Goal: Task Accomplishment & Management: Complete application form

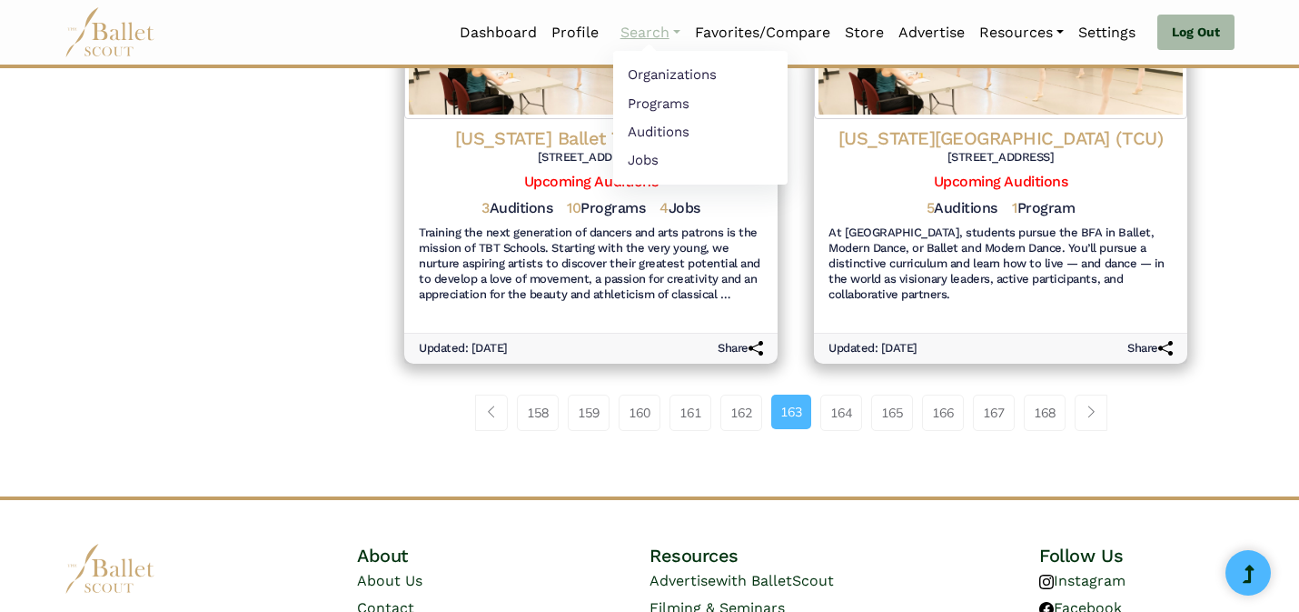
scroll to position [2228, 0]
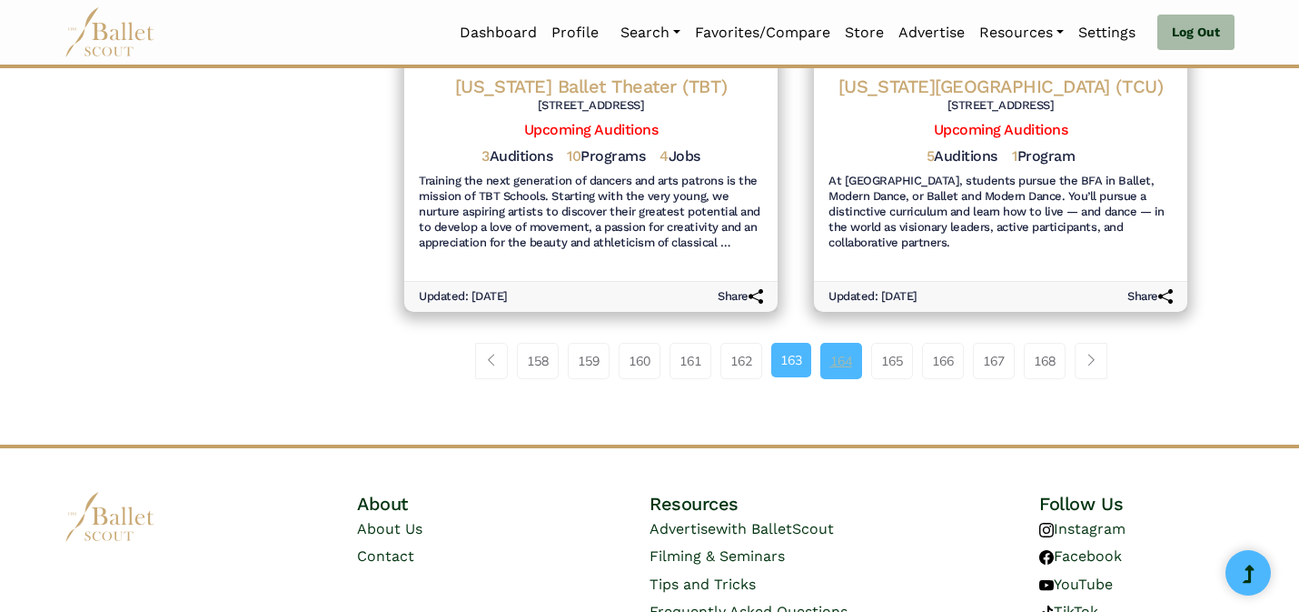
click at [853, 347] on link "164" at bounding box center [842, 361] width 42 height 36
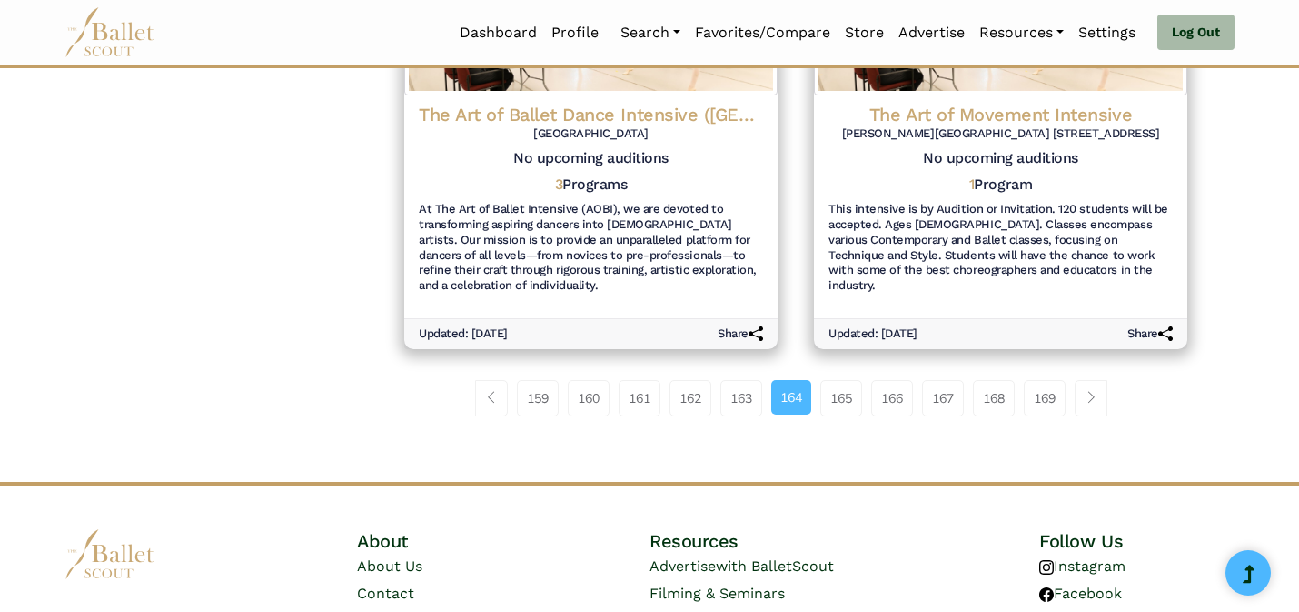
scroll to position [2301, 0]
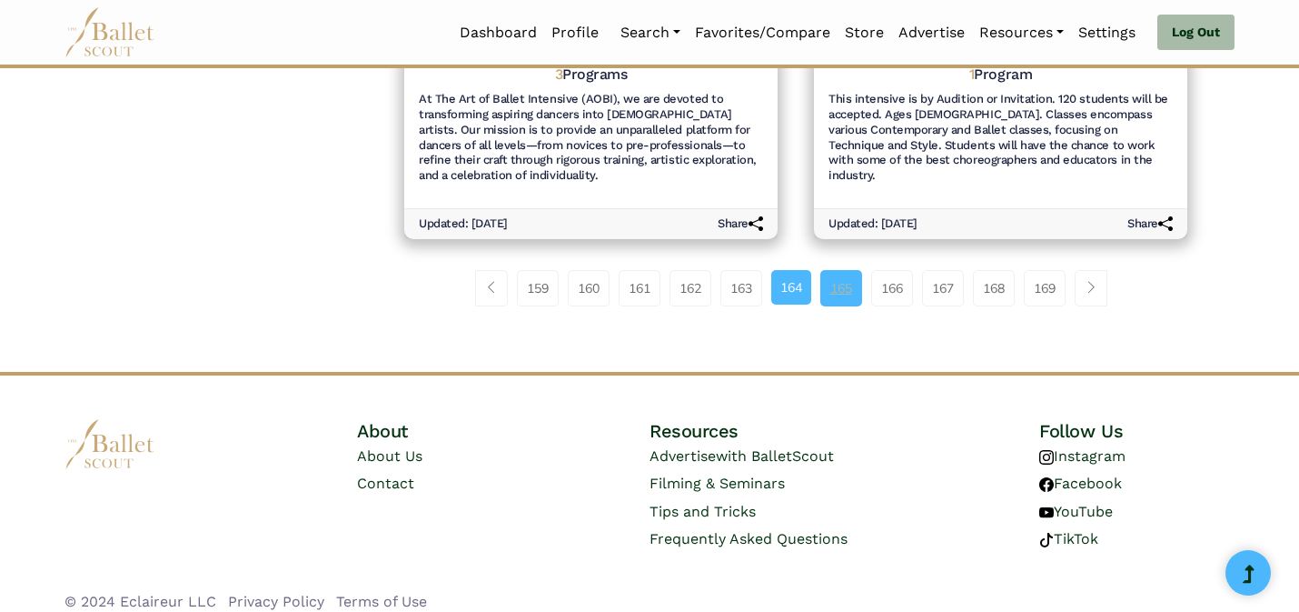
click at [832, 280] on link "165" at bounding box center [842, 288] width 42 height 36
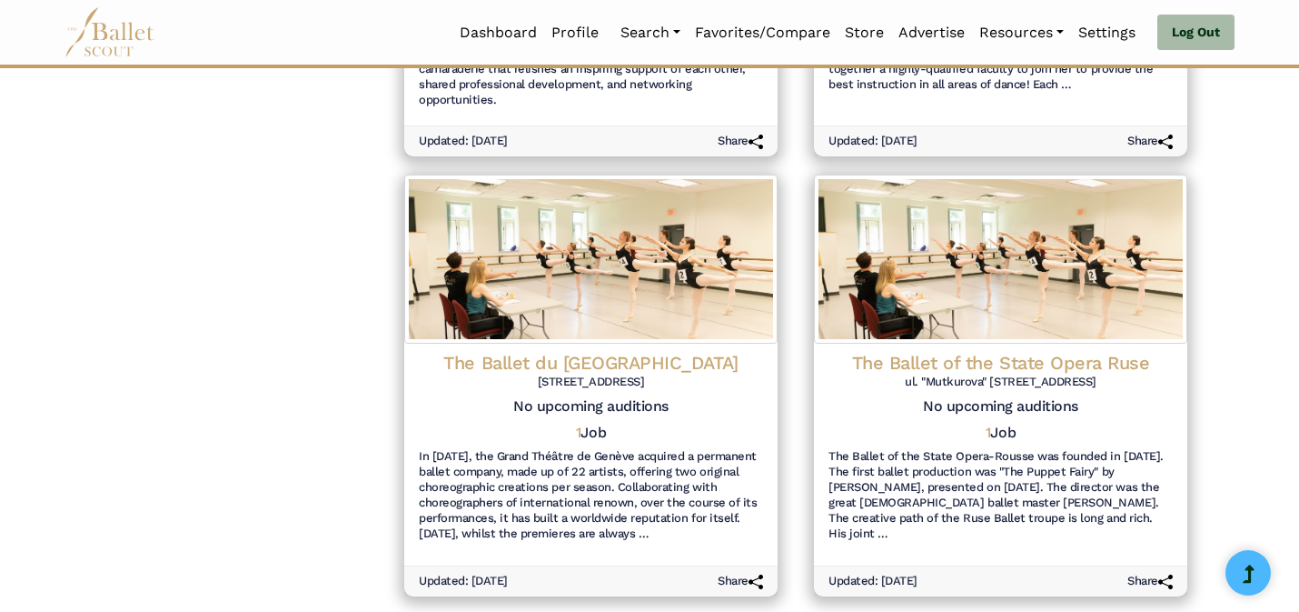
scroll to position [2225, 0]
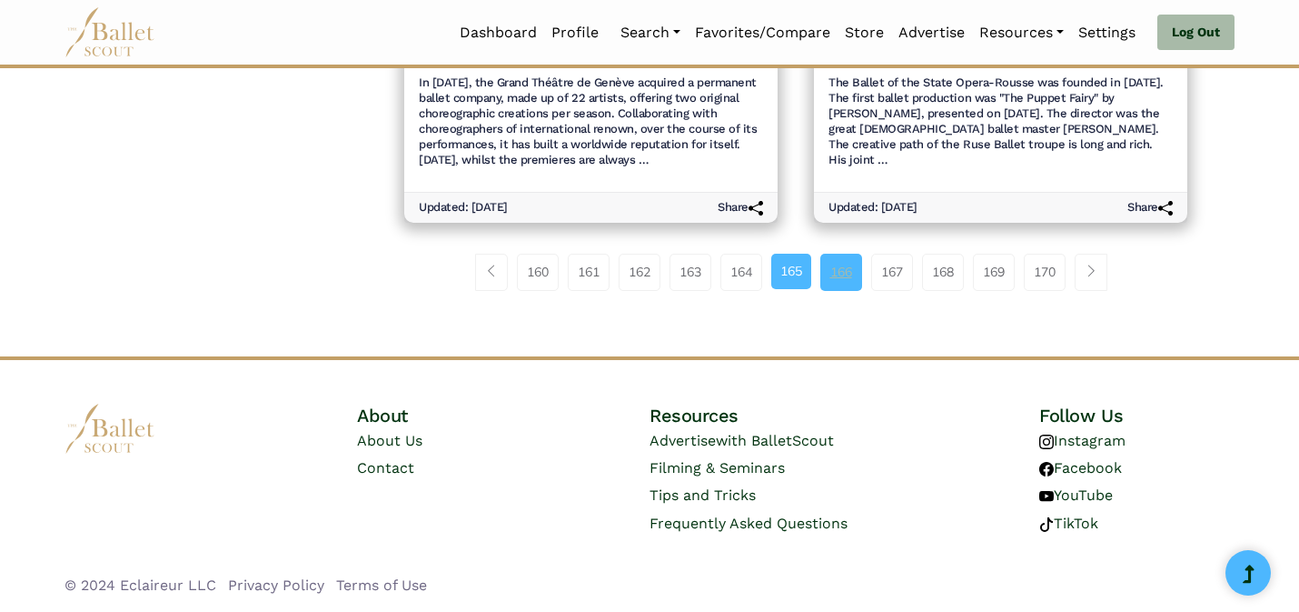
click at [840, 278] on link "166" at bounding box center [842, 272] width 42 height 36
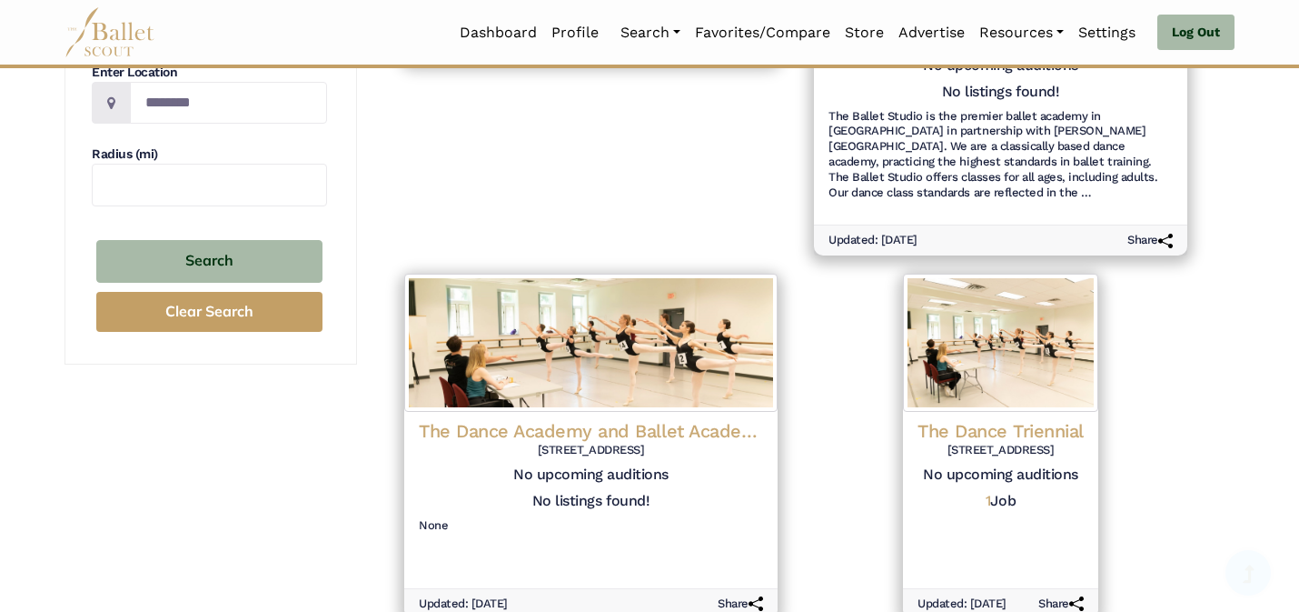
scroll to position [575, 0]
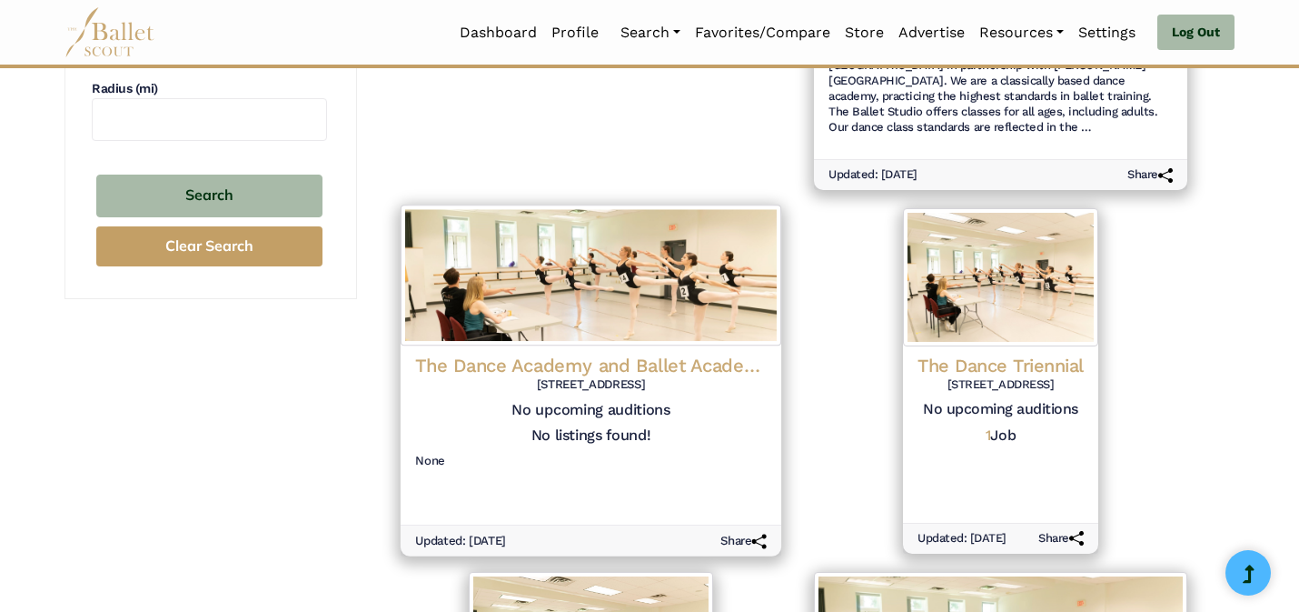
click at [612, 335] on img at bounding box center [591, 275] width 381 height 141
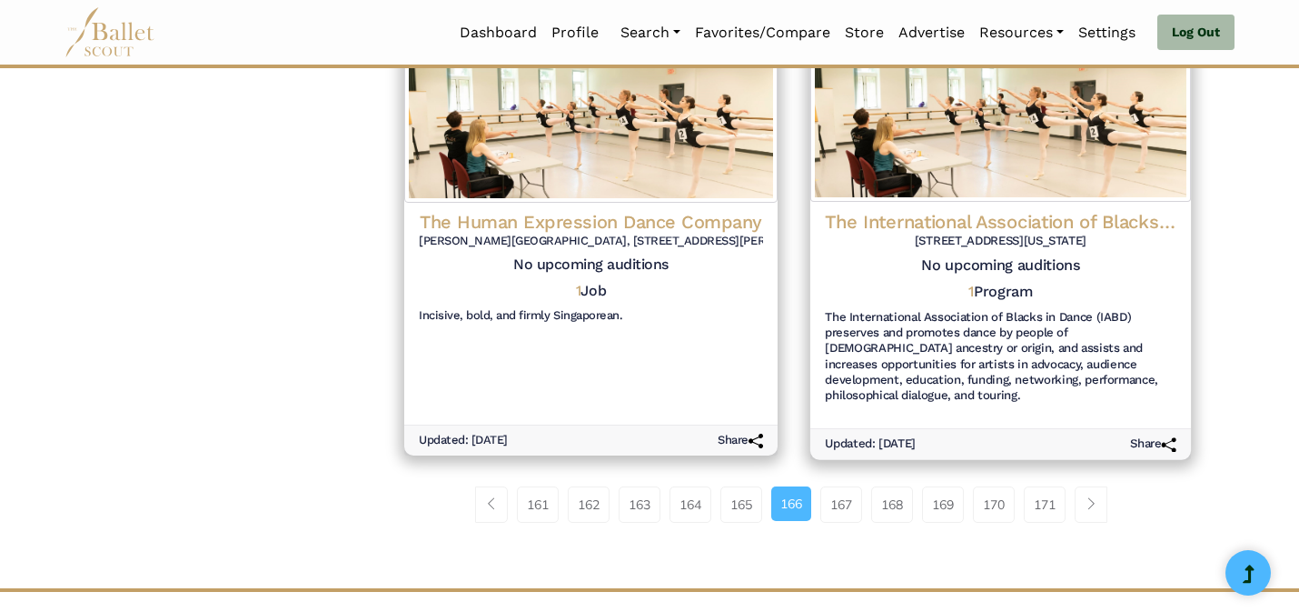
scroll to position [2037, 0]
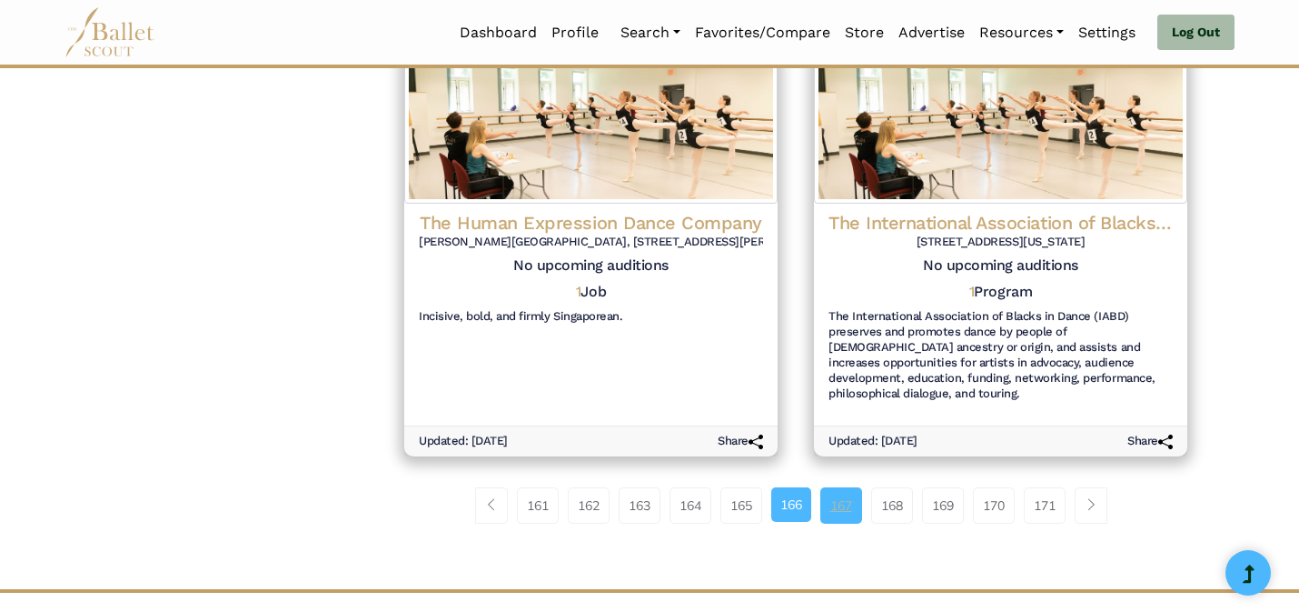
click at [854, 492] on link "167" at bounding box center [842, 505] width 42 height 36
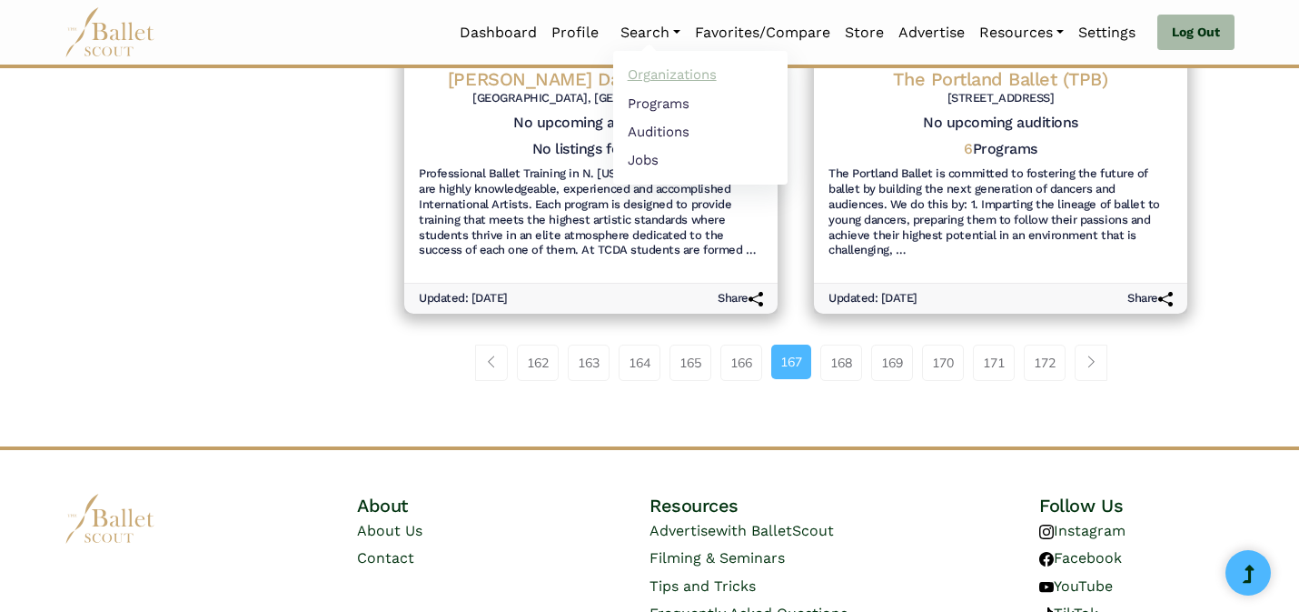
scroll to position [2285, 0]
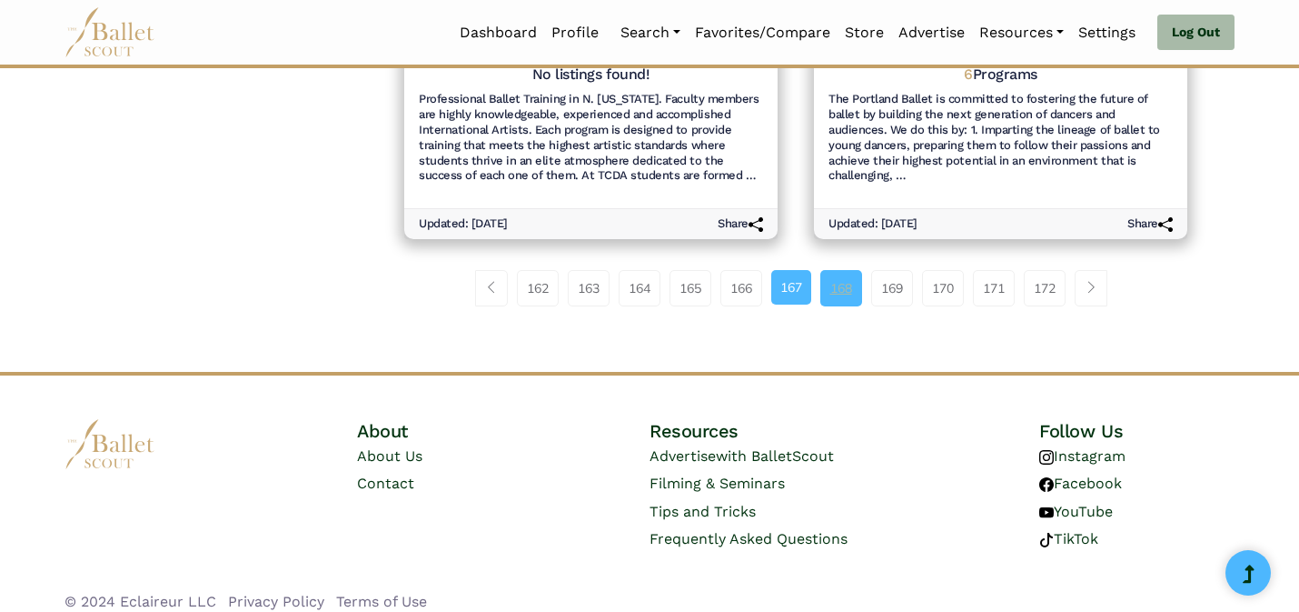
click at [848, 272] on link "168" at bounding box center [842, 288] width 42 height 36
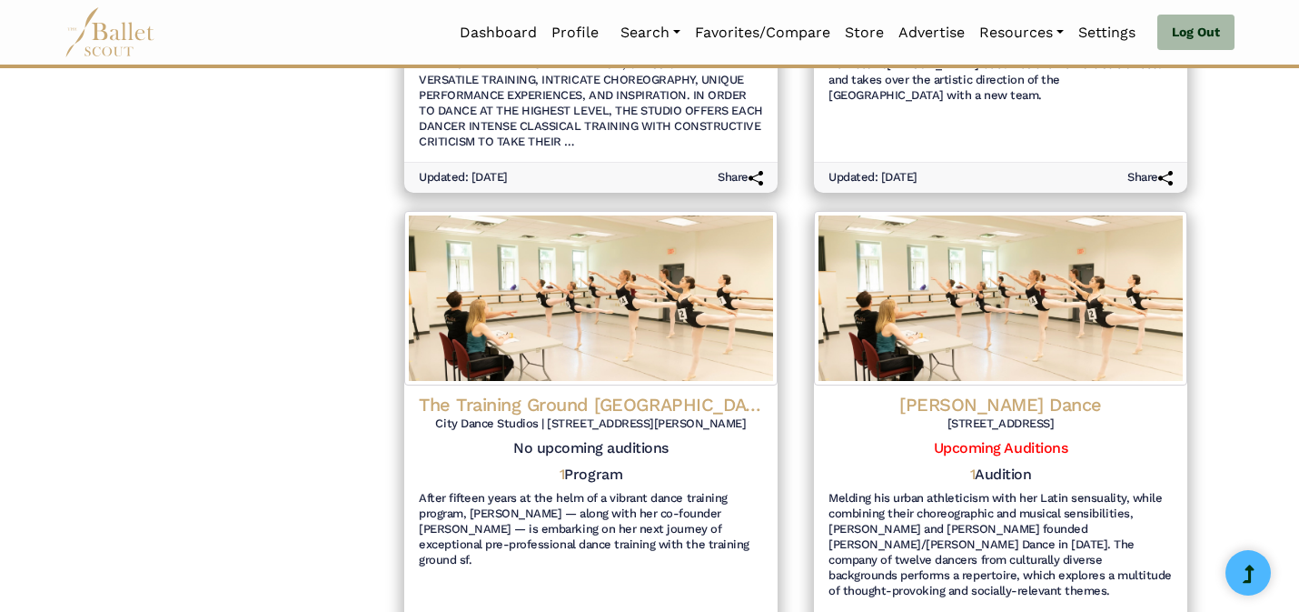
scroll to position [2316, 0]
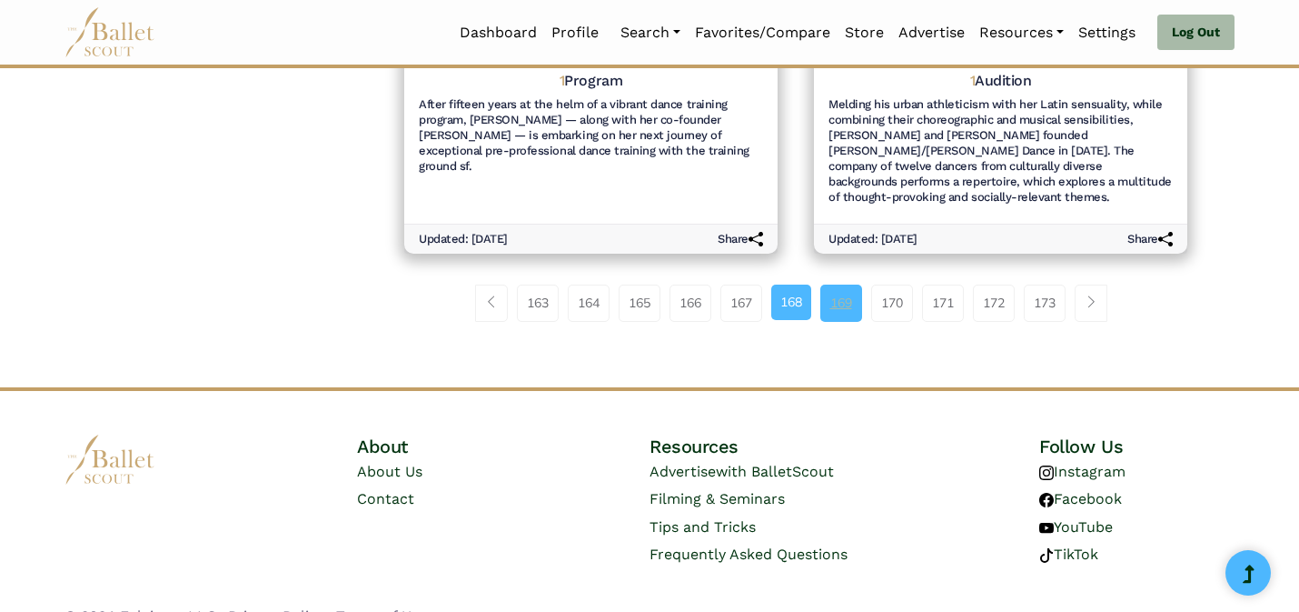
click at [847, 284] on link "169" at bounding box center [842, 302] width 42 height 36
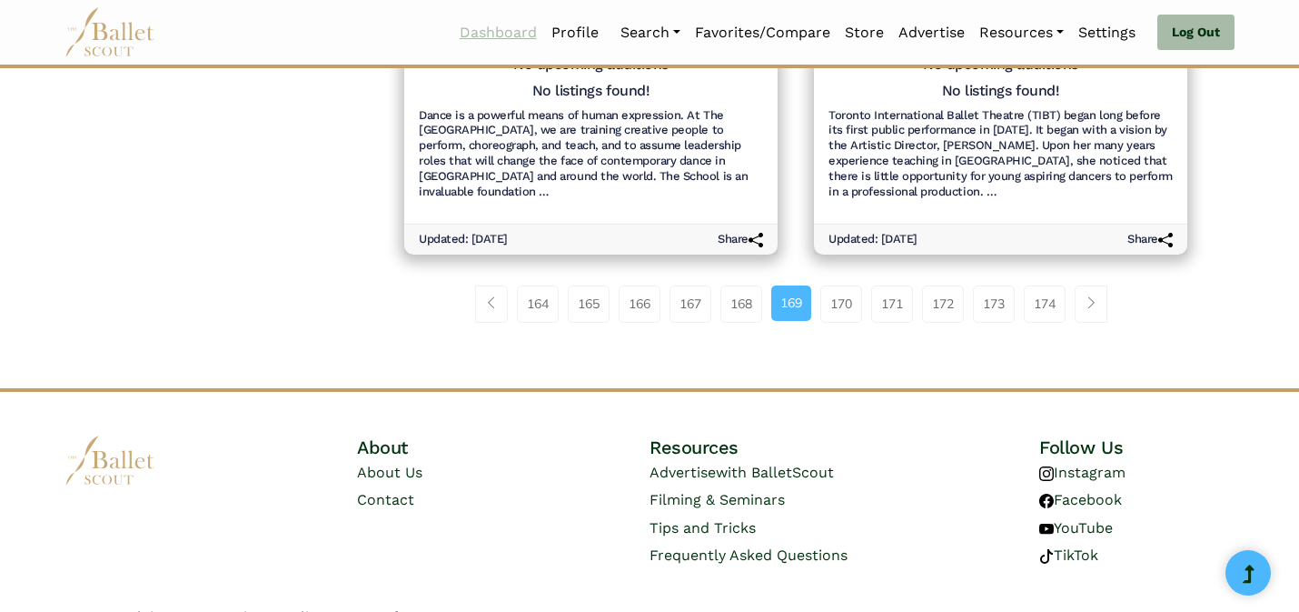
scroll to position [2194, 0]
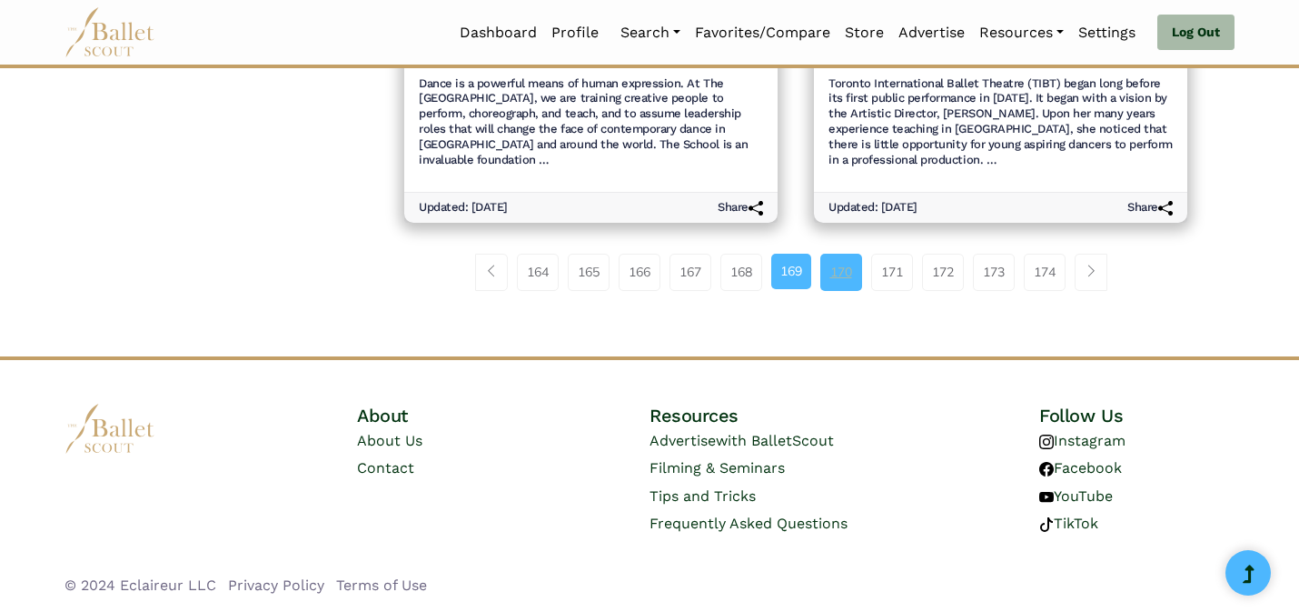
click at [835, 281] on link "170" at bounding box center [842, 272] width 42 height 36
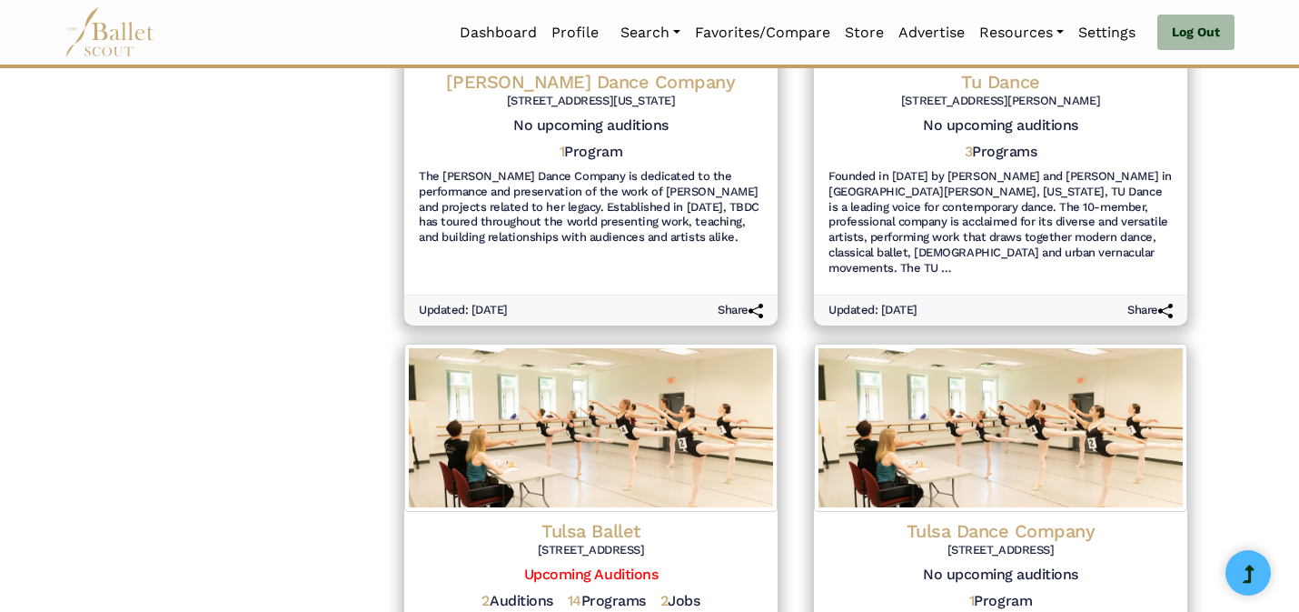
scroll to position [2301, 0]
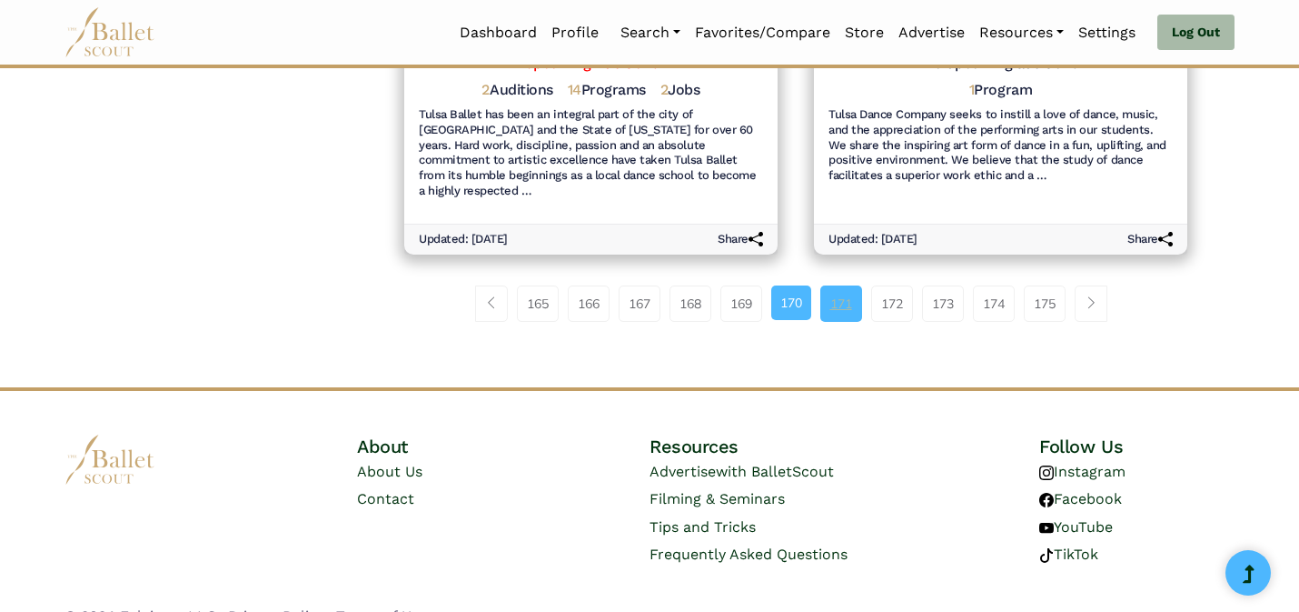
click at [849, 285] on link "171" at bounding box center [842, 303] width 42 height 36
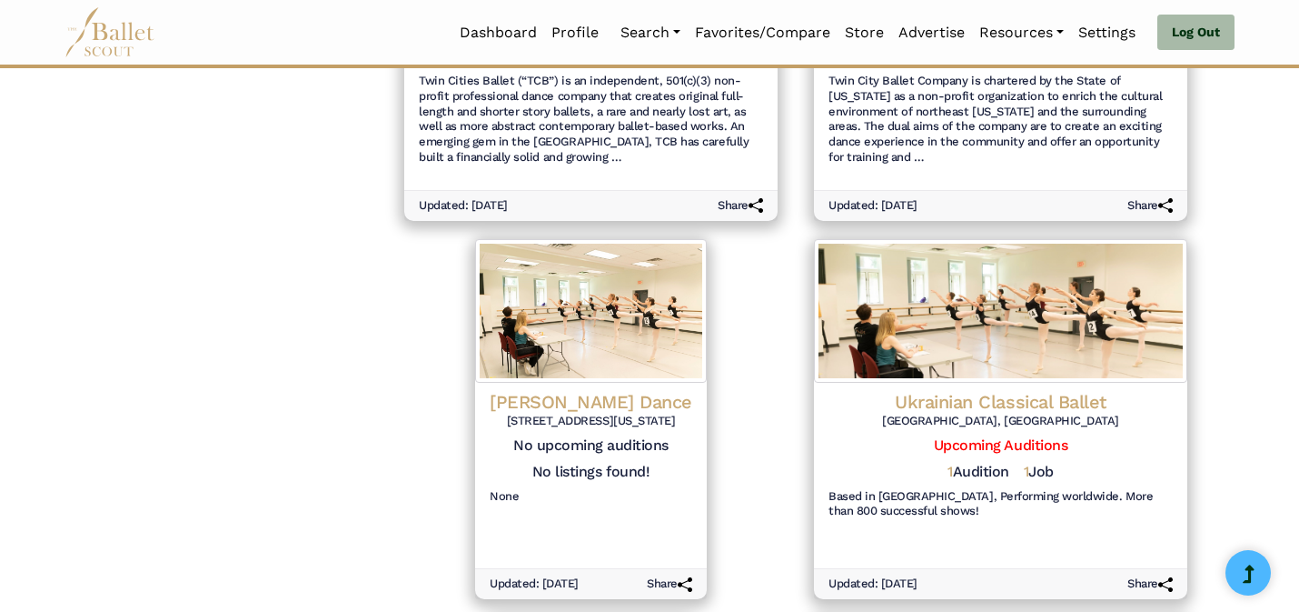
scroll to position [1907, 0]
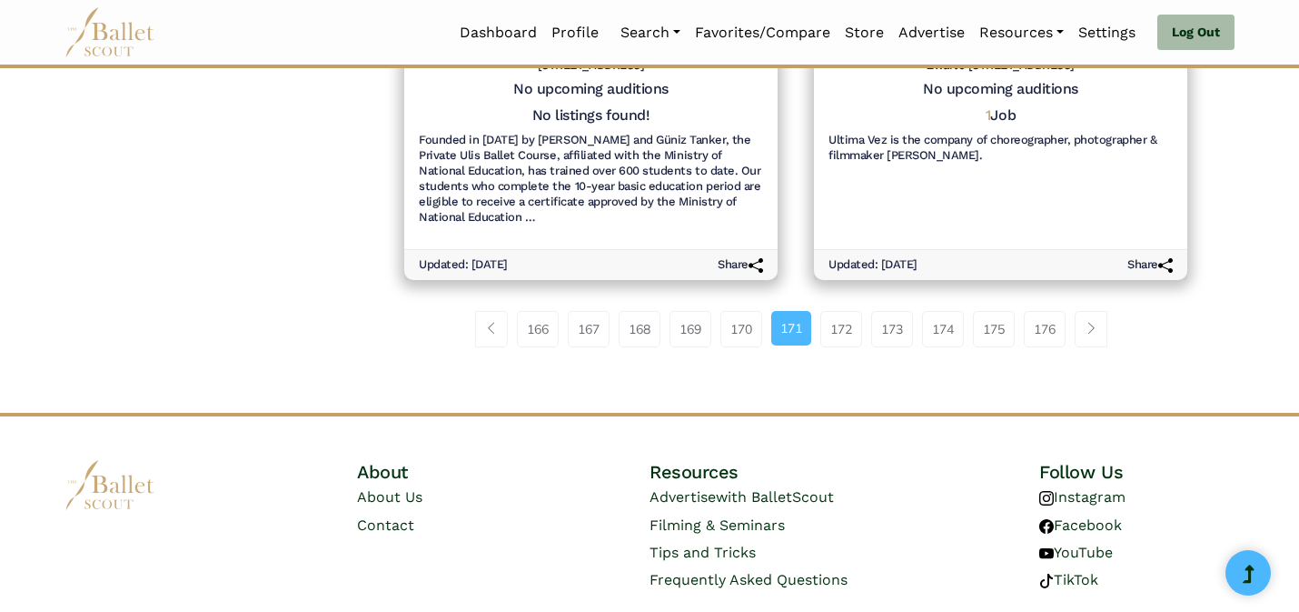
scroll to position [2255, 0]
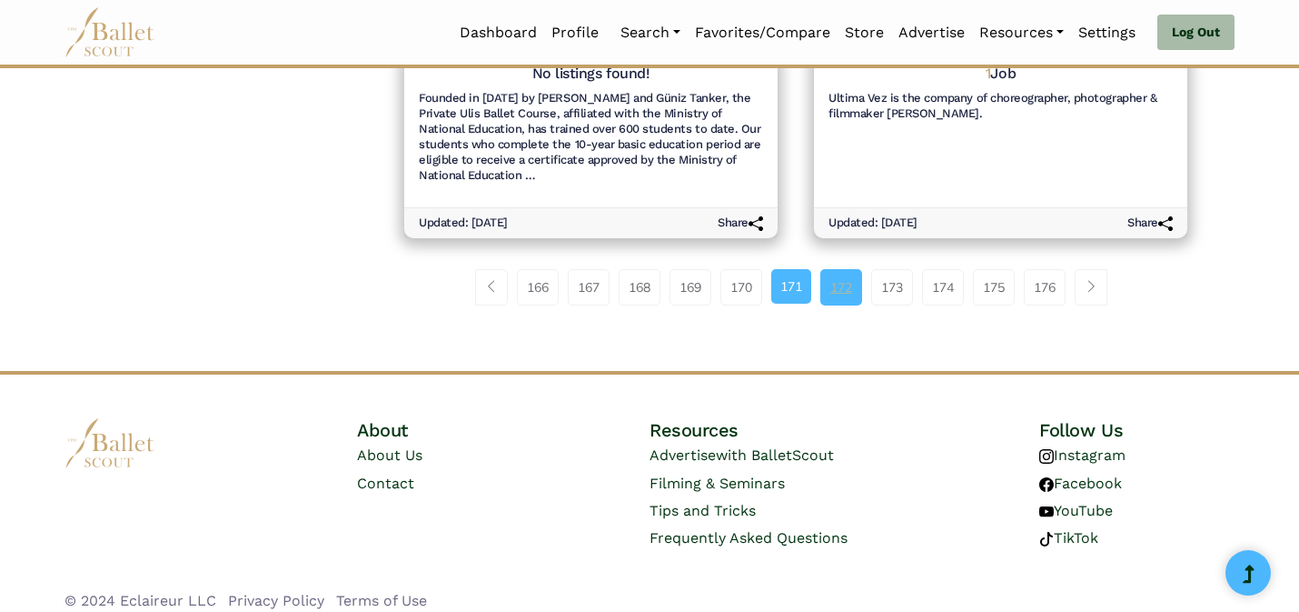
click at [845, 278] on link "172" at bounding box center [842, 287] width 42 height 36
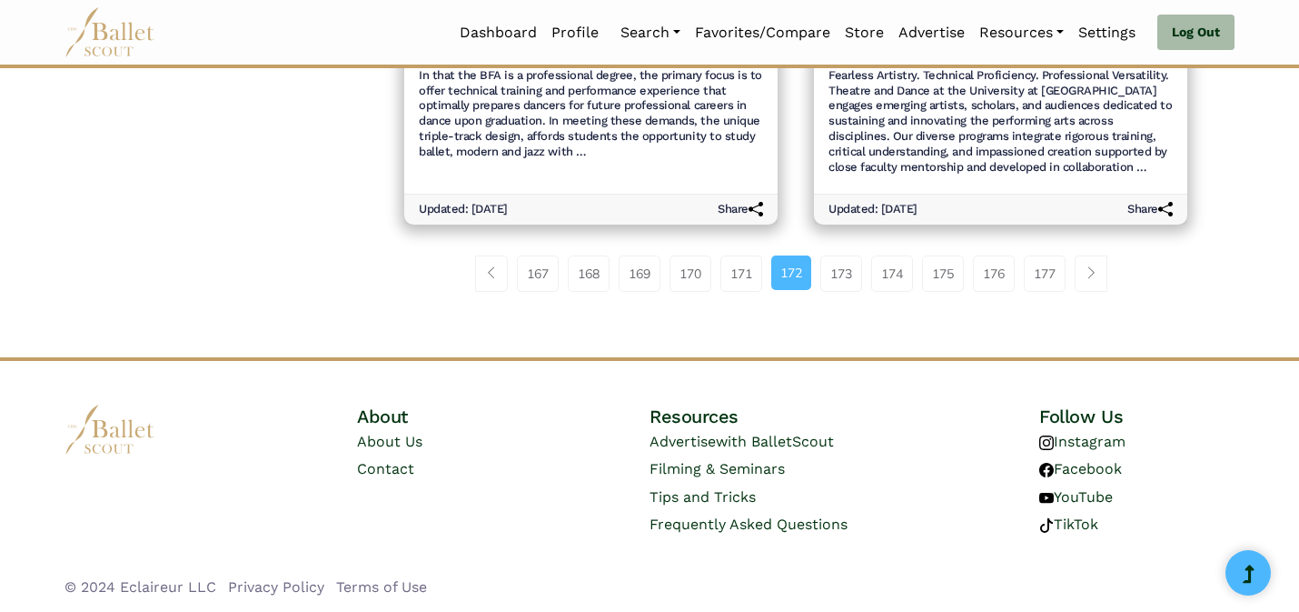
scroll to position [2316, 0]
click at [845, 270] on link "173" at bounding box center [842, 272] width 42 height 36
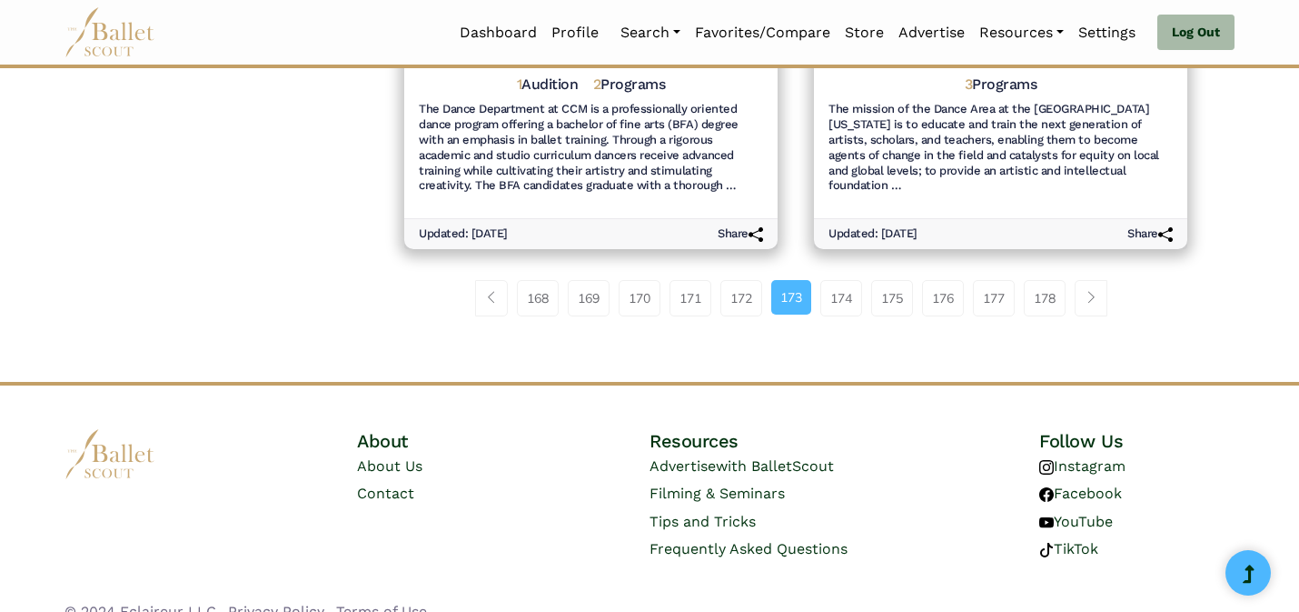
scroll to position [2301, 0]
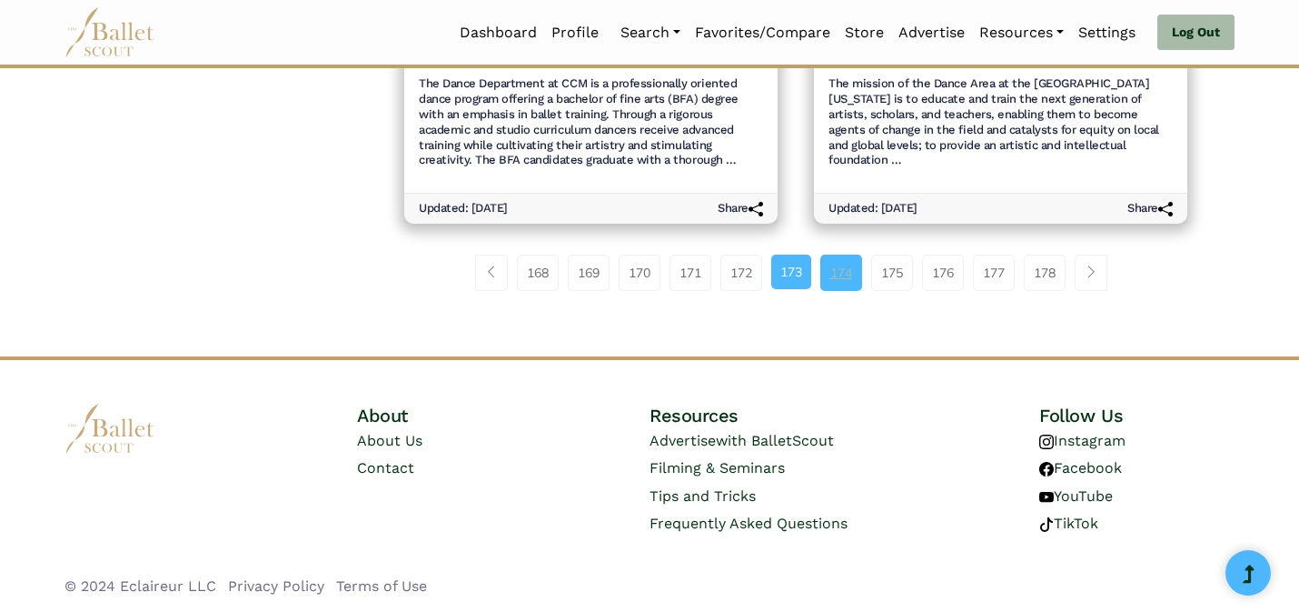
click at [844, 273] on link "174" at bounding box center [842, 272] width 42 height 36
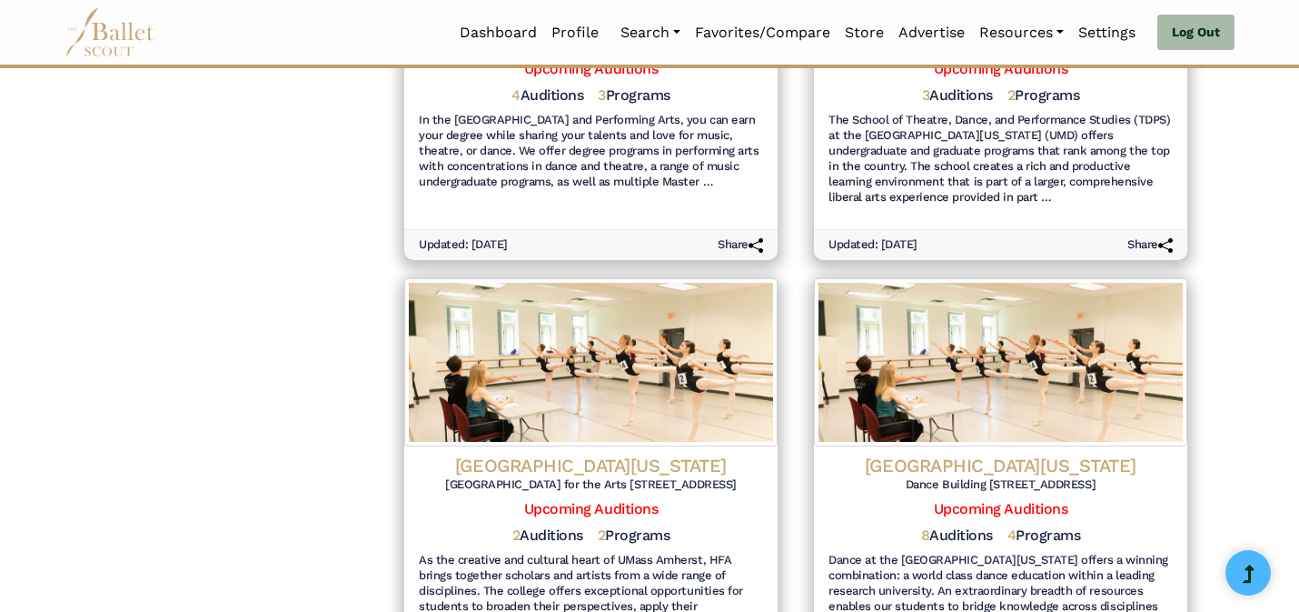
scroll to position [2301, 0]
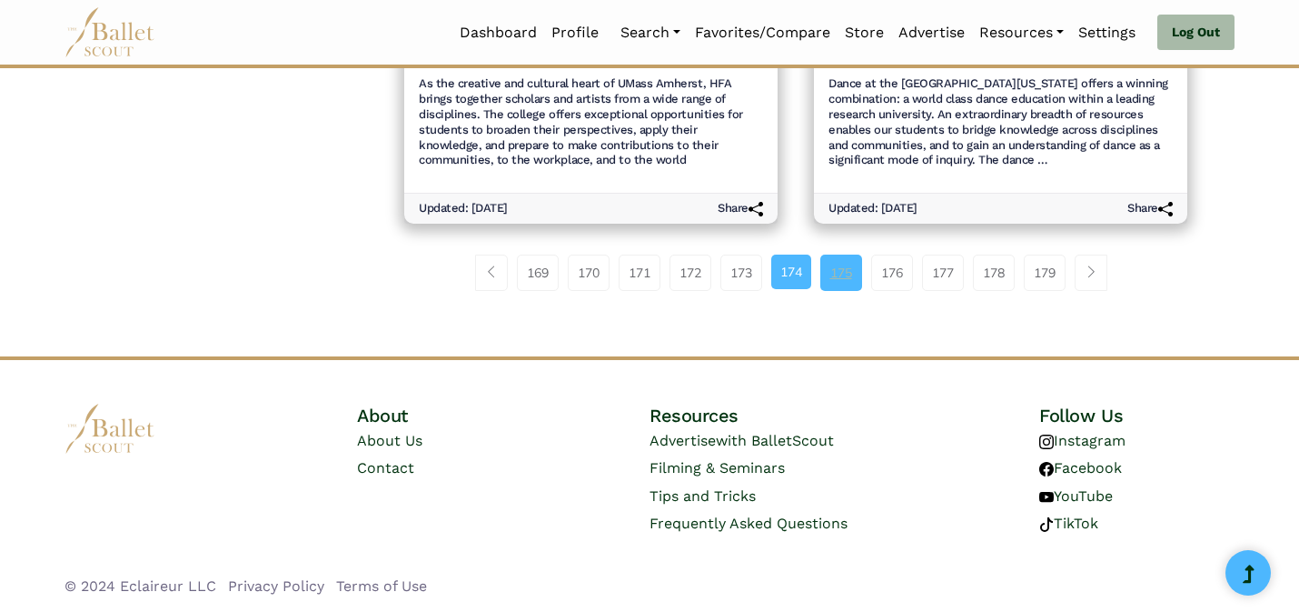
click at [837, 275] on link "175" at bounding box center [842, 272] width 42 height 36
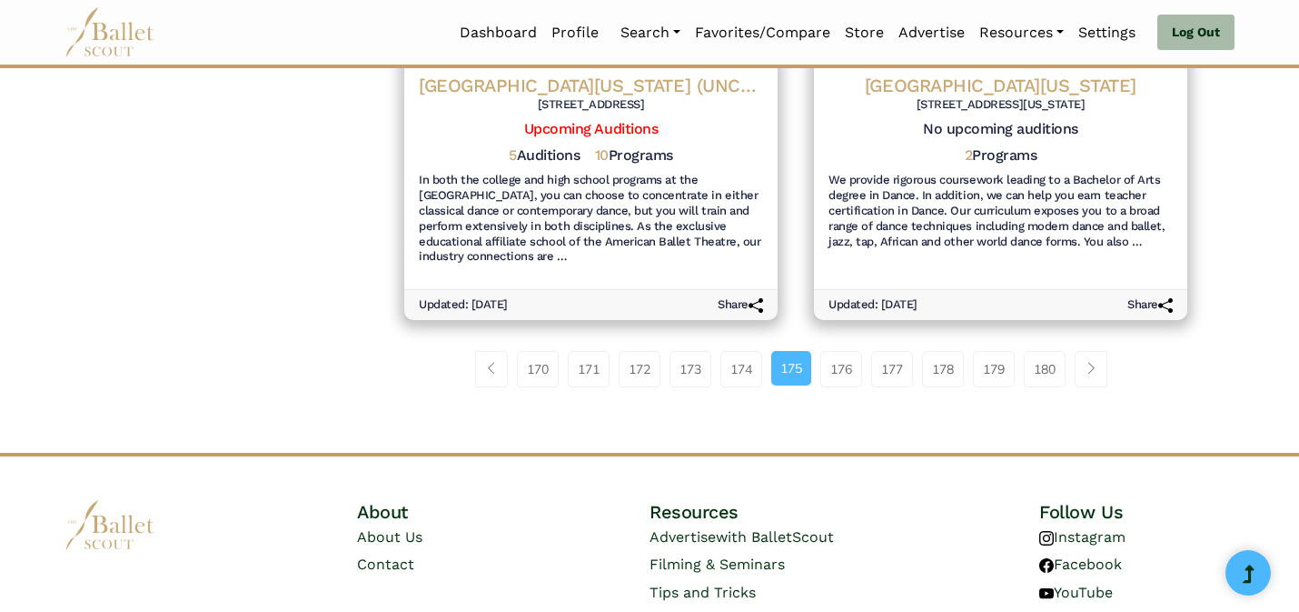
scroll to position [2301, 0]
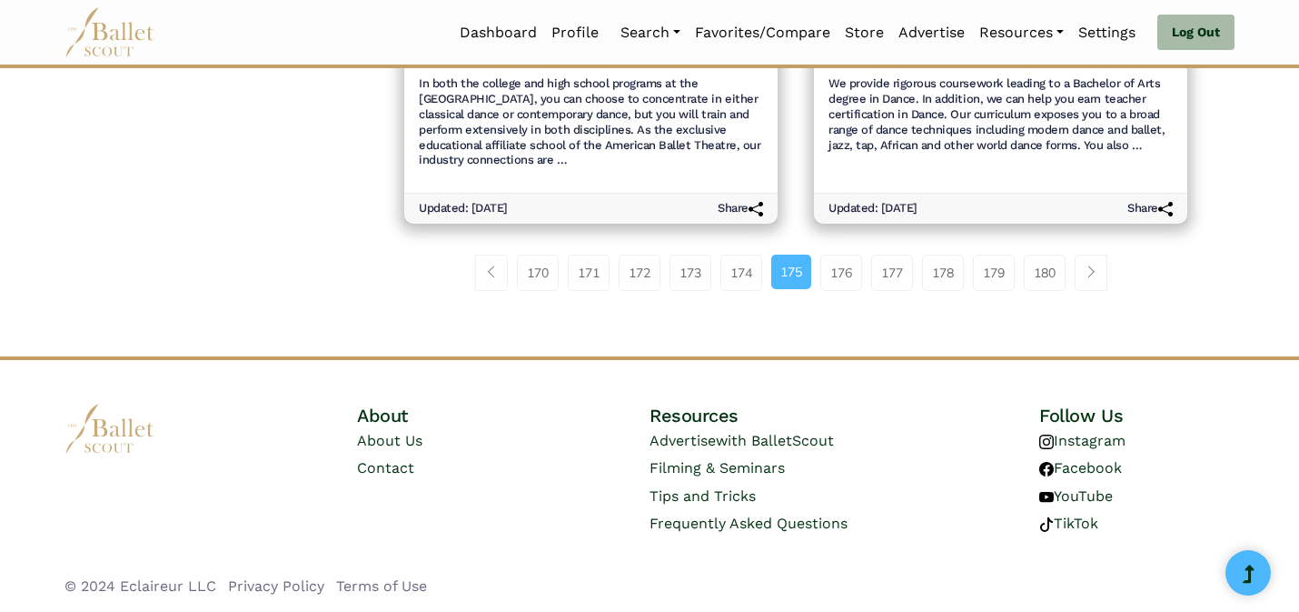
click at [837, 275] on link "176" at bounding box center [842, 272] width 42 height 36
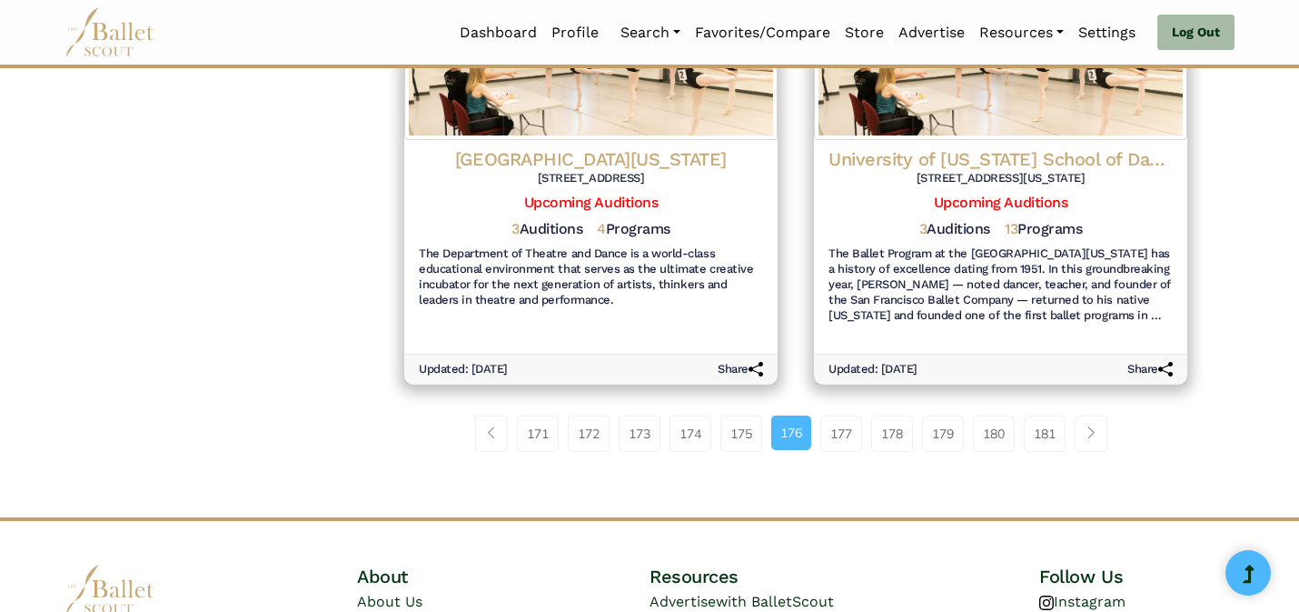
scroll to position [2285, 0]
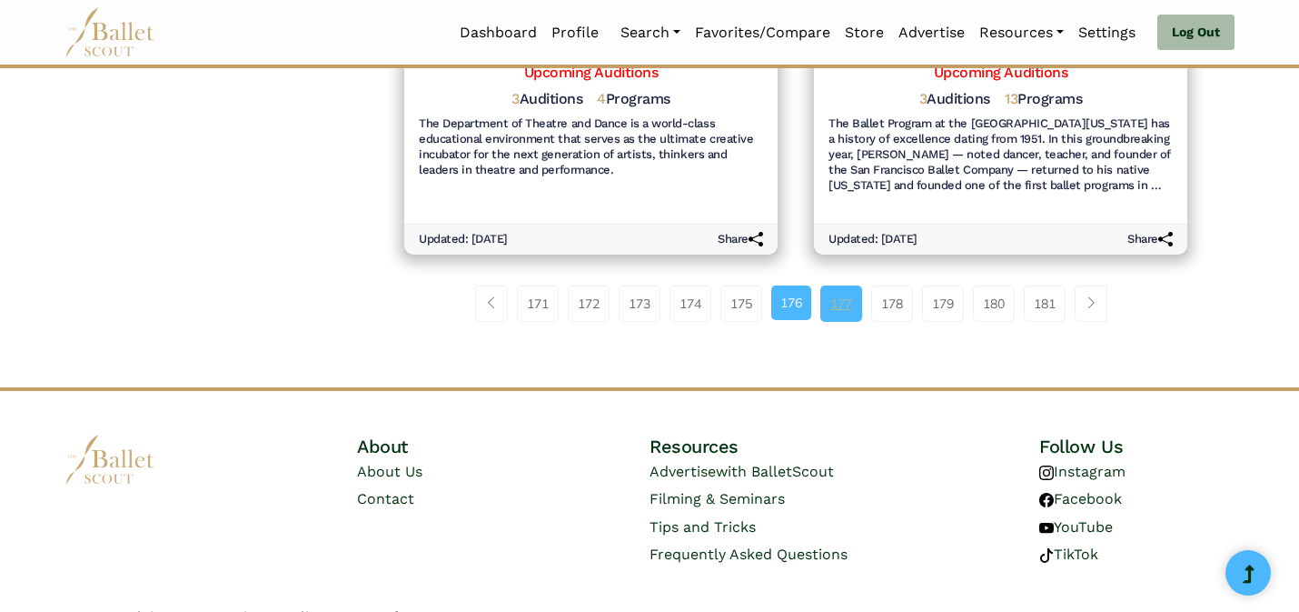
click at [847, 285] on link "177" at bounding box center [842, 303] width 42 height 36
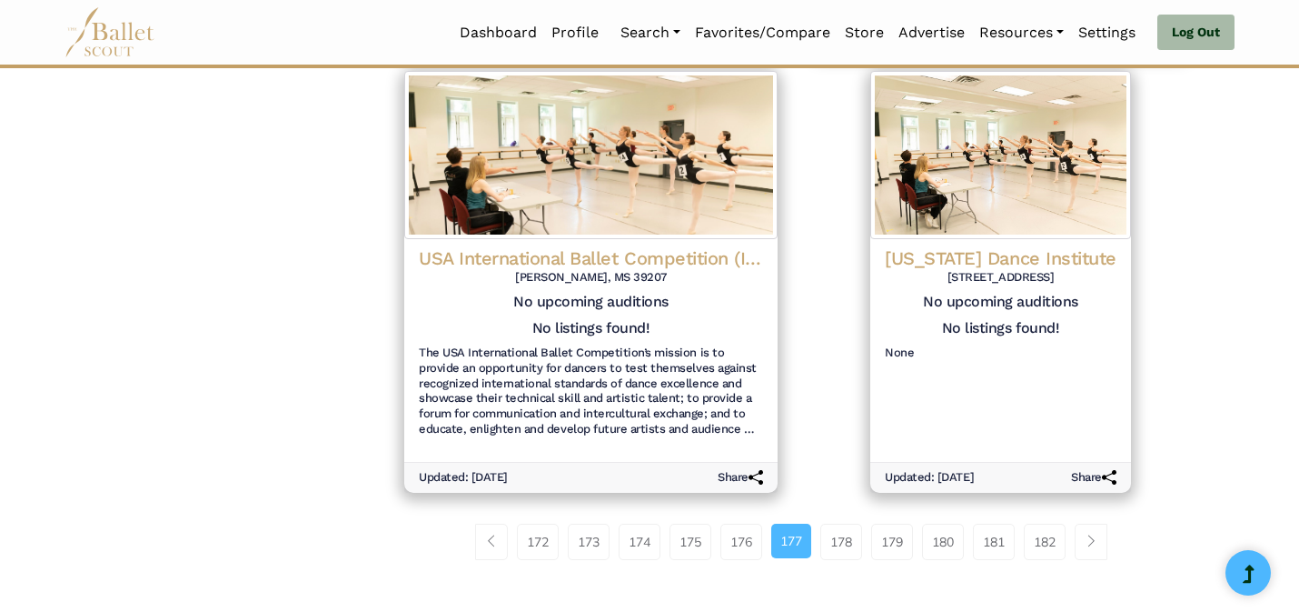
scroll to position [2098, 0]
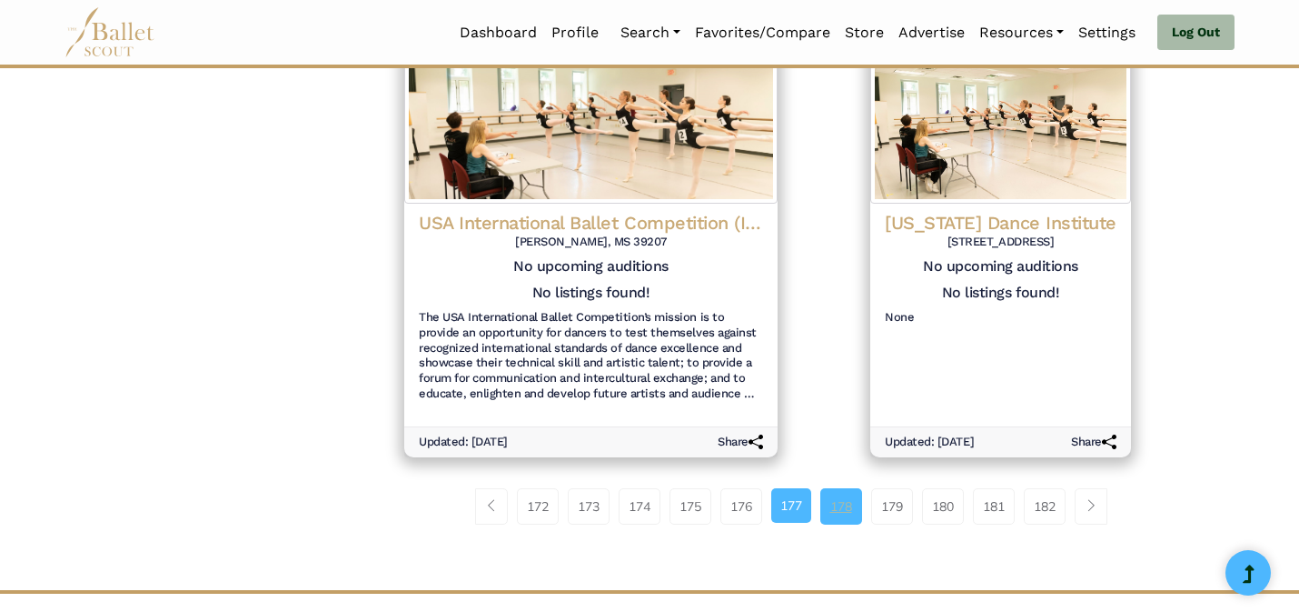
click at [847, 488] on link "178" at bounding box center [842, 506] width 42 height 36
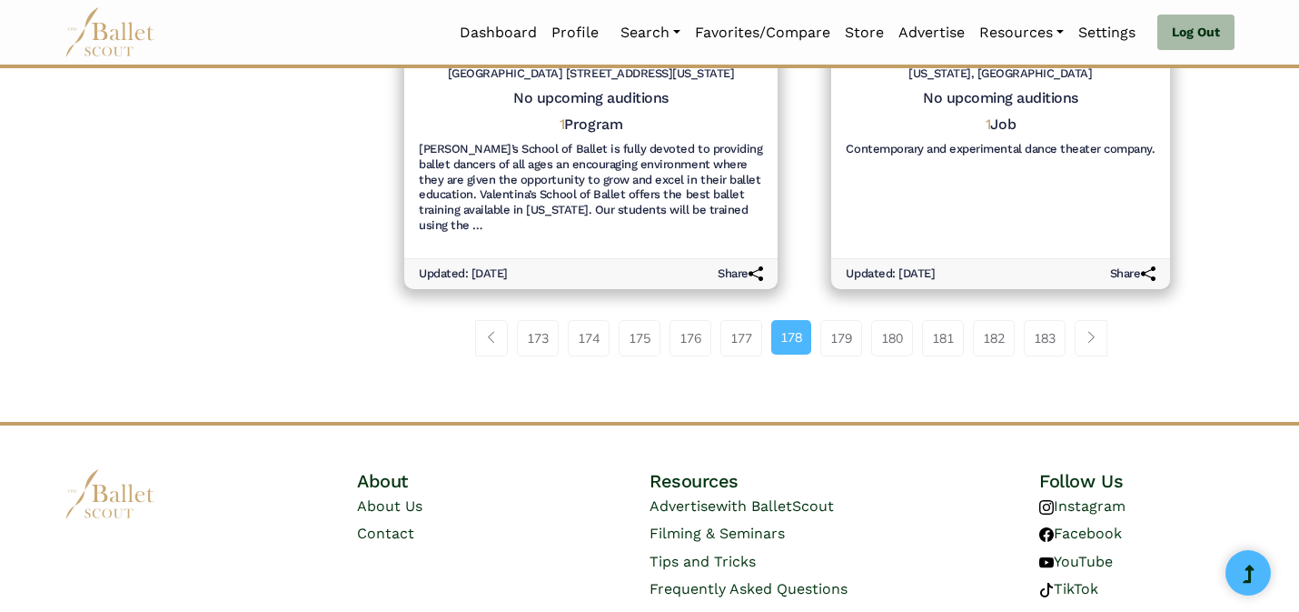
scroll to position [2264, 0]
click at [839, 327] on link "179" at bounding box center [842, 340] width 42 height 36
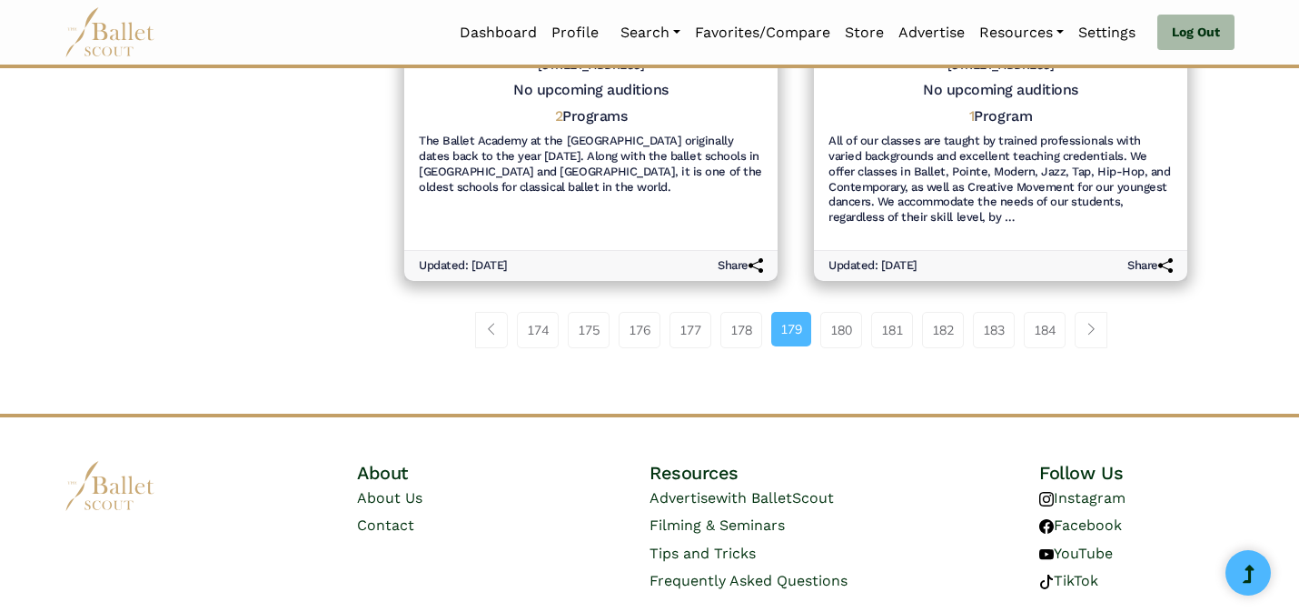
scroll to position [2285, 0]
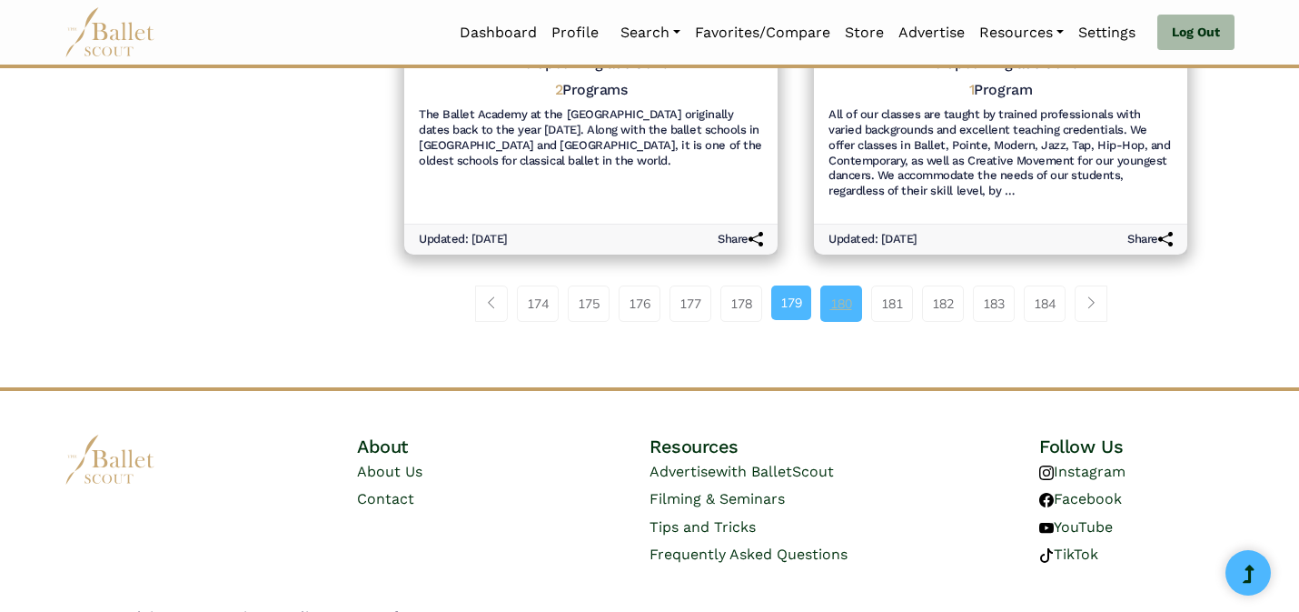
click at [838, 285] on link "180" at bounding box center [842, 303] width 42 height 36
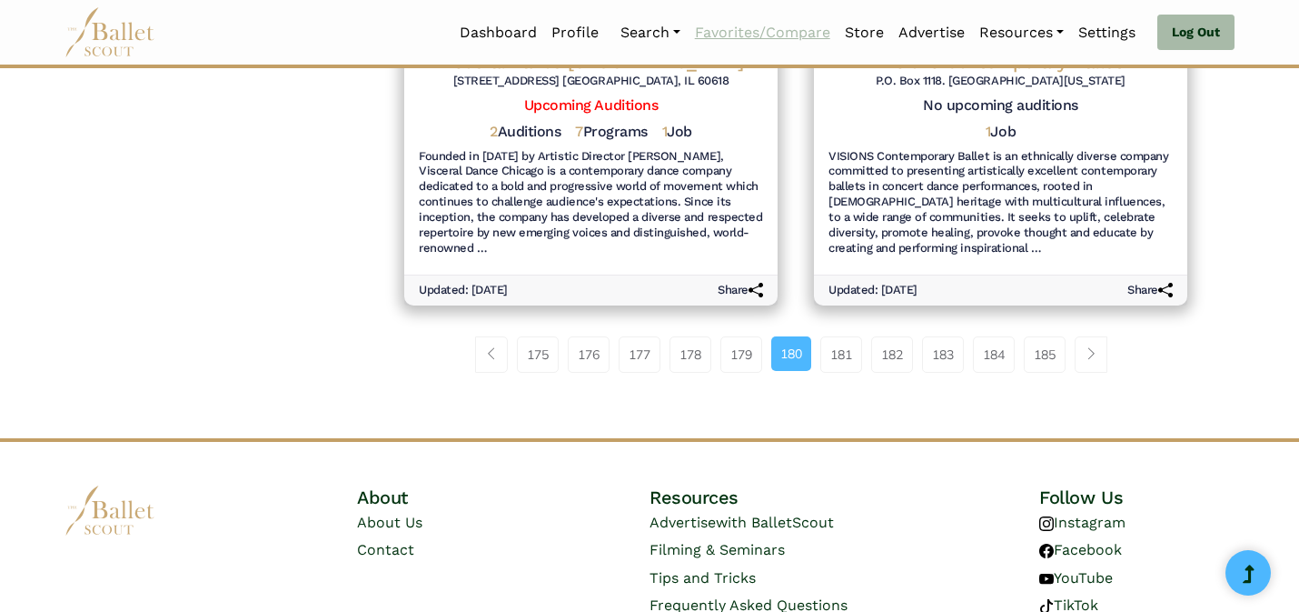
scroll to position [2316, 0]
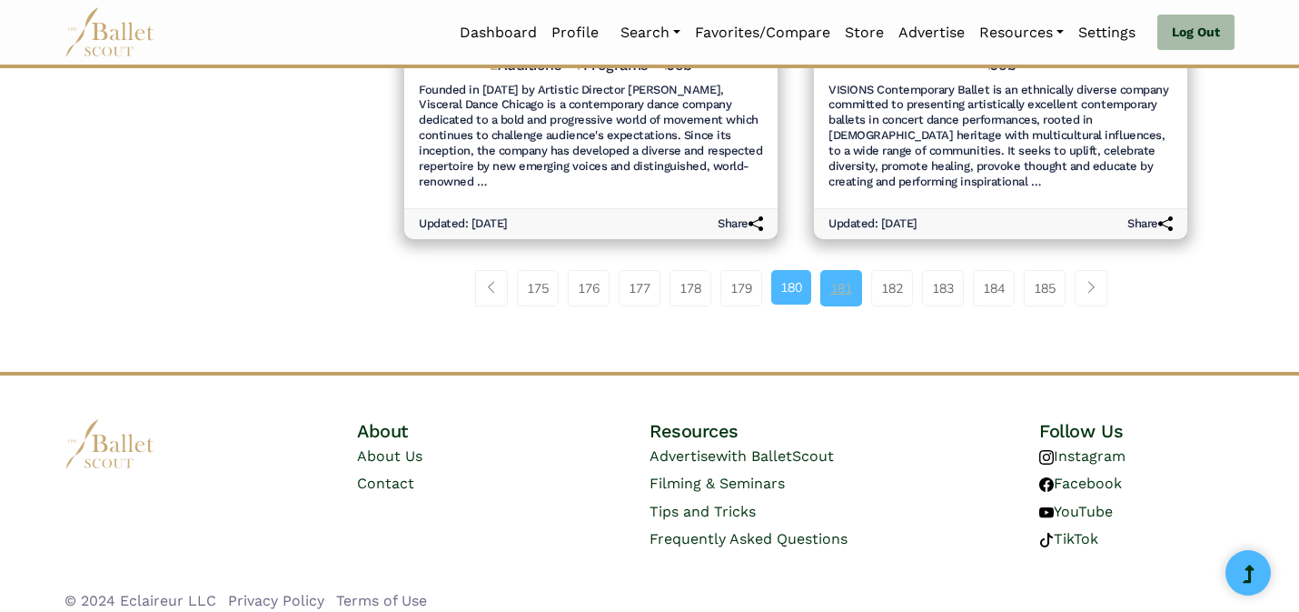
click at [821, 270] on link "181" at bounding box center [842, 288] width 42 height 36
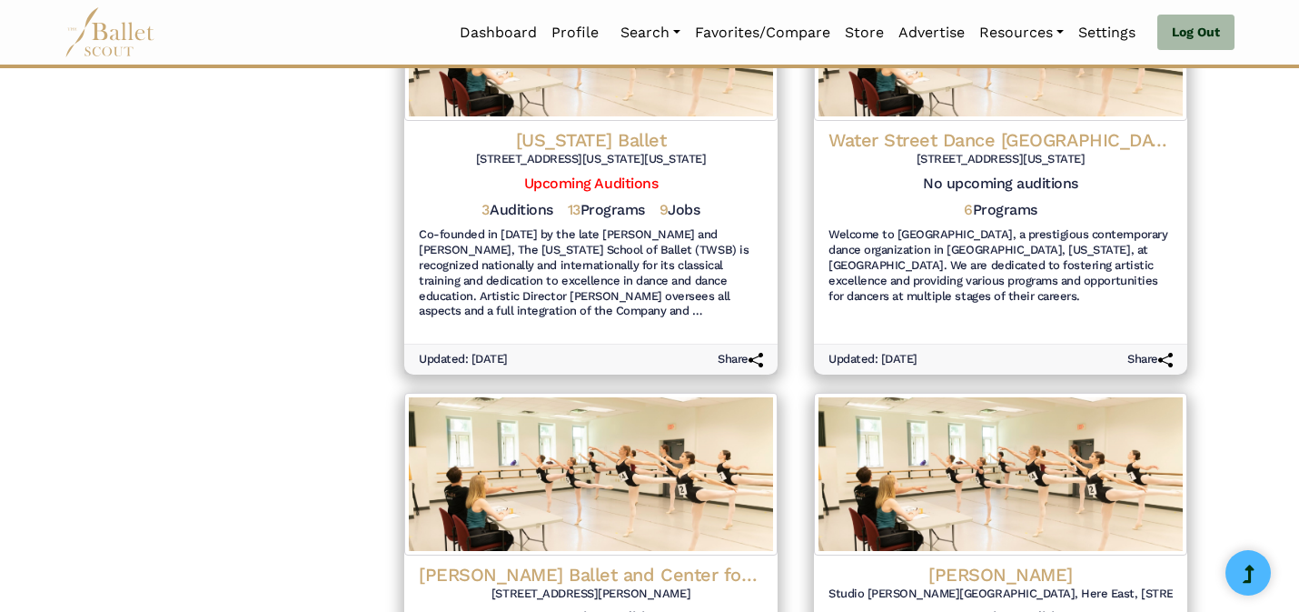
scroll to position [2285, 0]
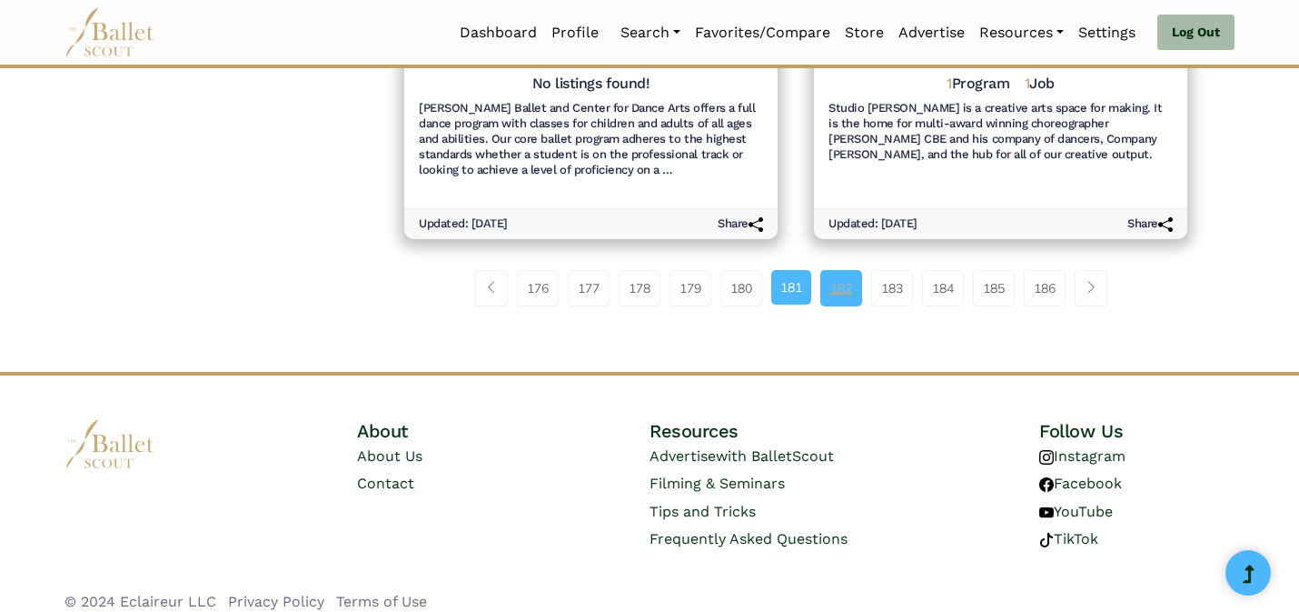
click at [838, 280] on link "182" at bounding box center [842, 288] width 42 height 36
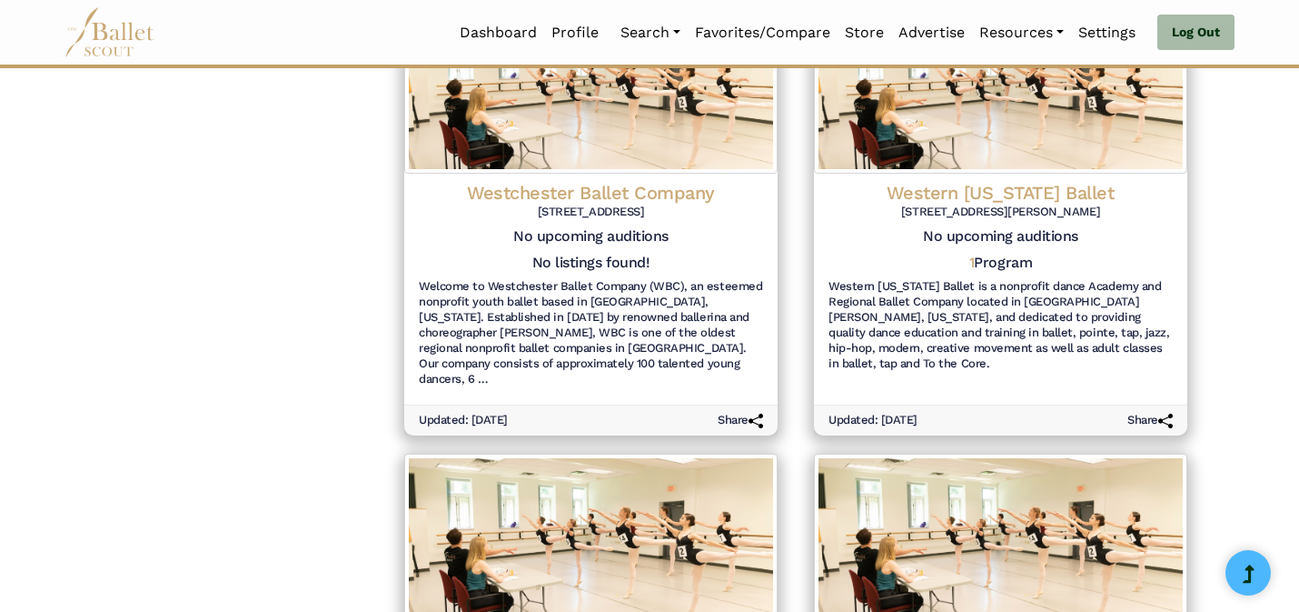
scroll to position [2301, 0]
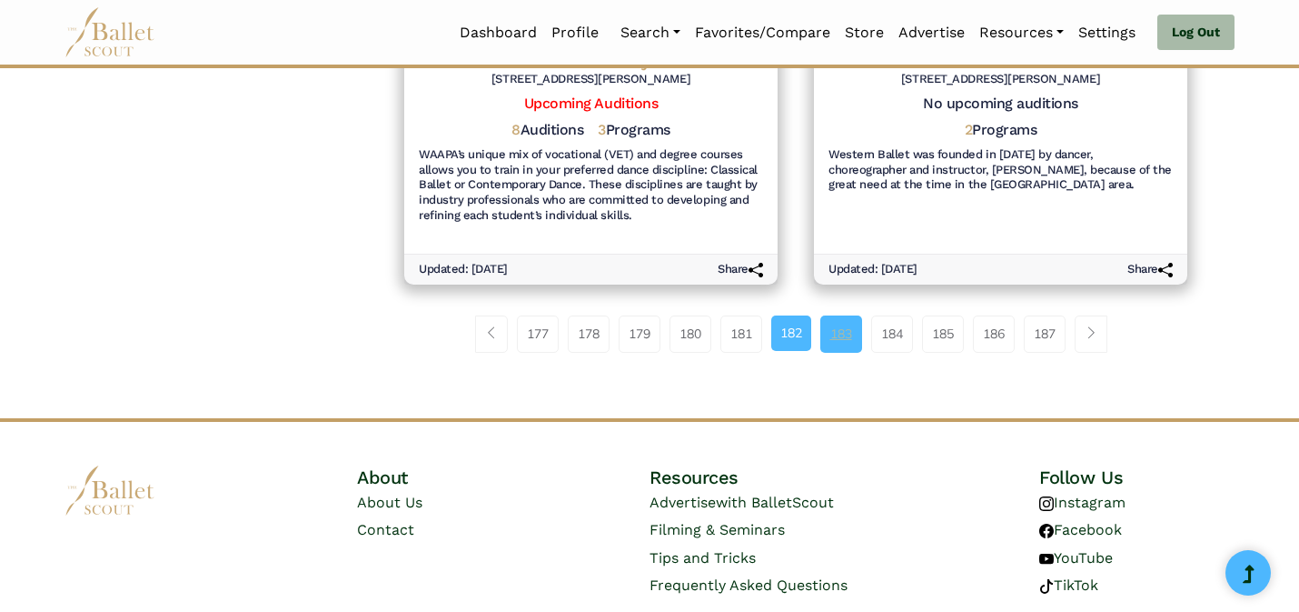
click at [841, 315] on link "183" at bounding box center [842, 333] width 42 height 36
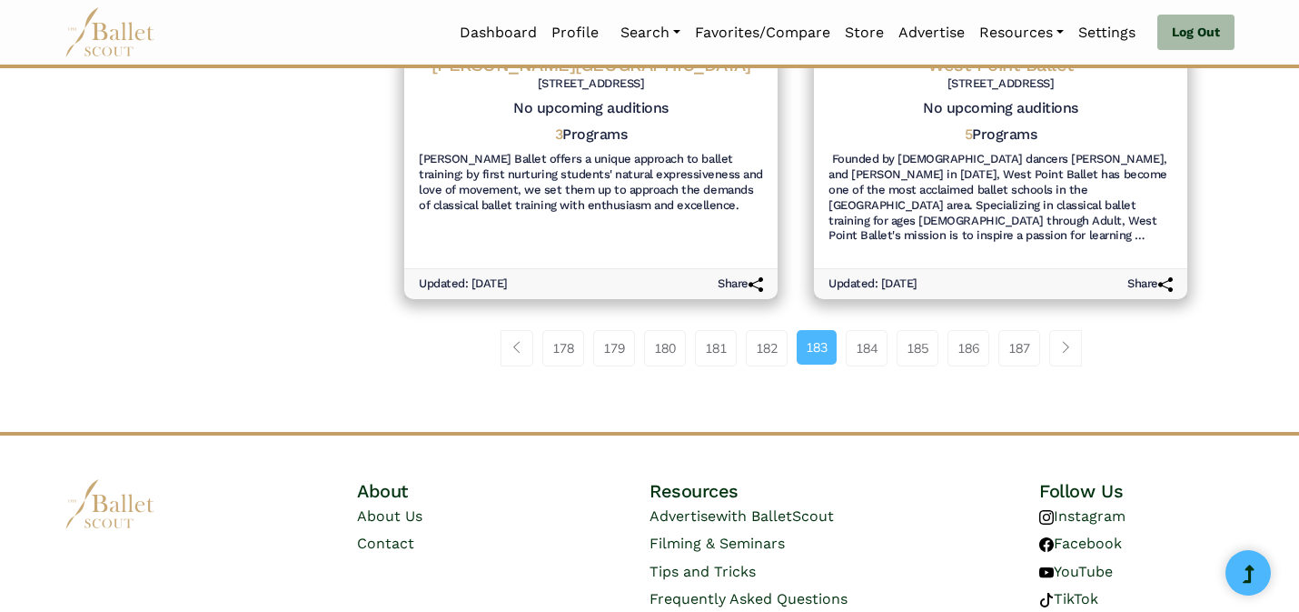
scroll to position [2270, 0]
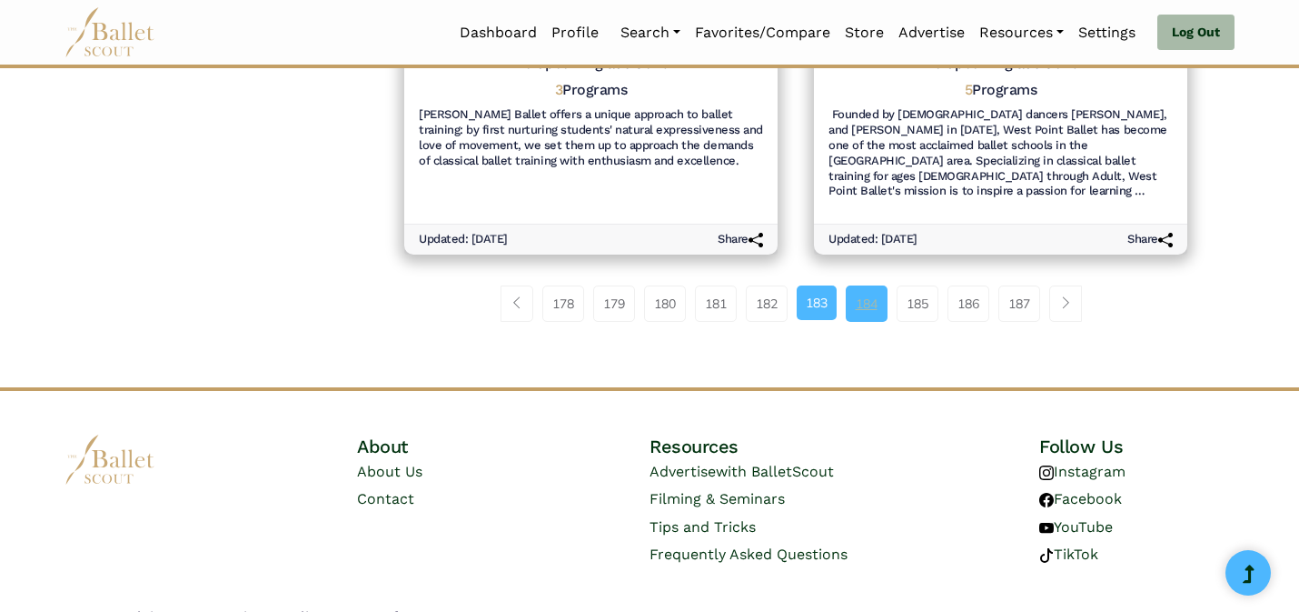
click at [859, 285] on link "184" at bounding box center [867, 303] width 42 height 36
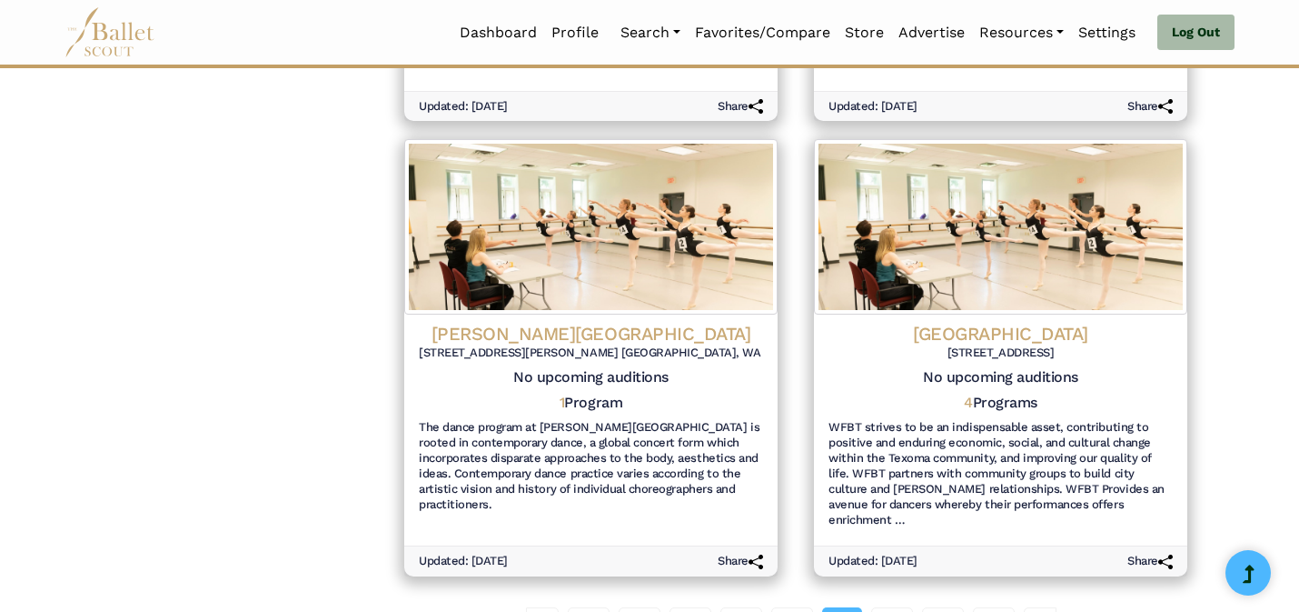
scroll to position [2194, 0]
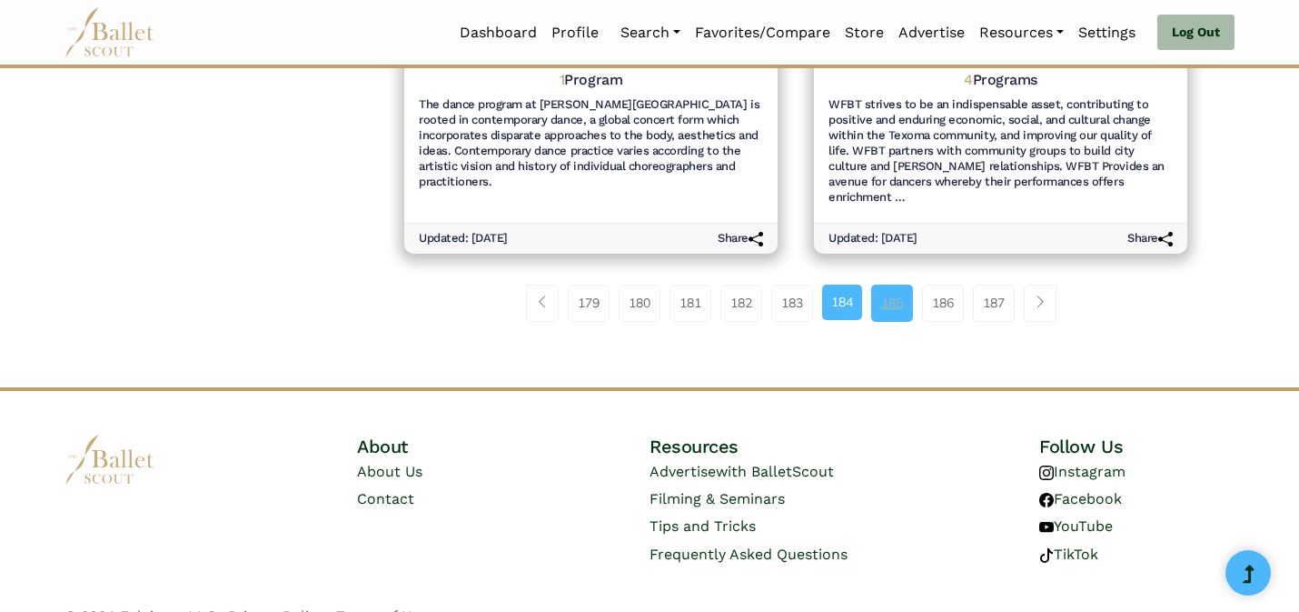
click at [901, 284] on link "185" at bounding box center [892, 302] width 42 height 36
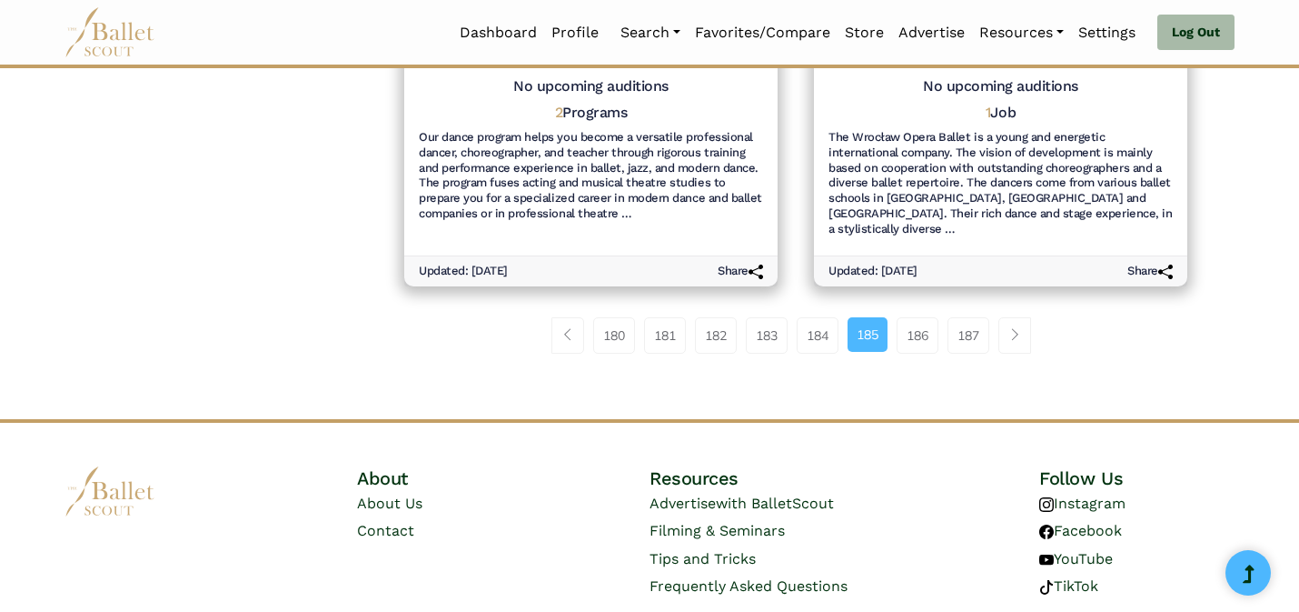
scroll to position [2270, 0]
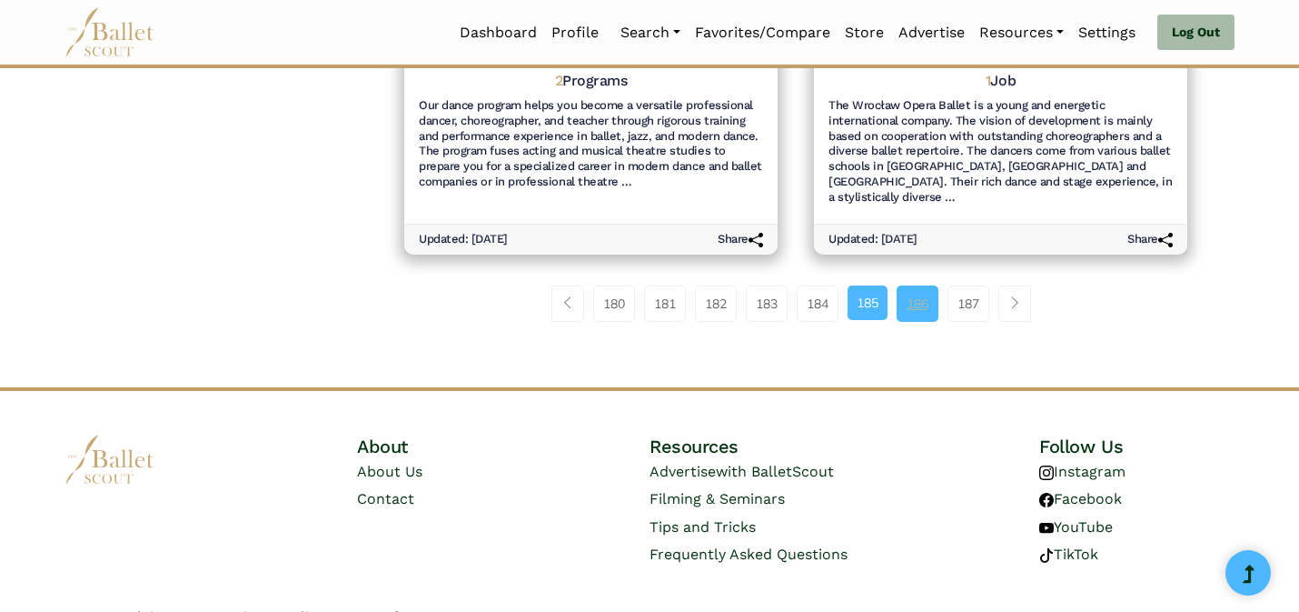
click at [914, 285] on link "186" at bounding box center [918, 303] width 42 height 36
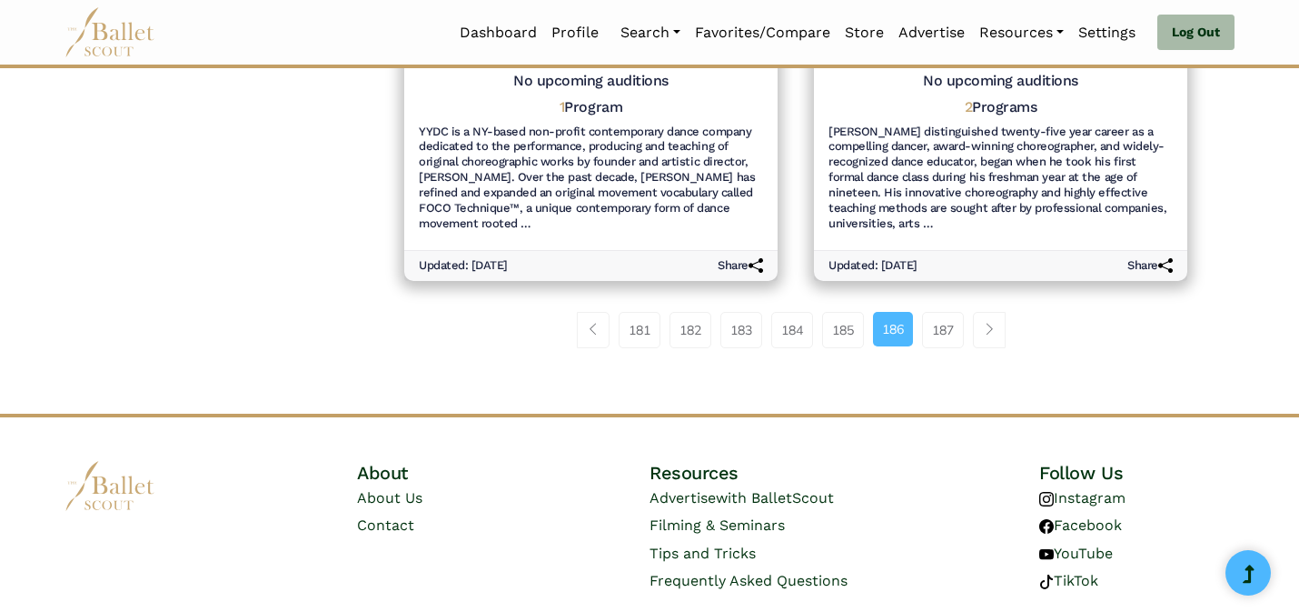
scroll to position [2301, 0]
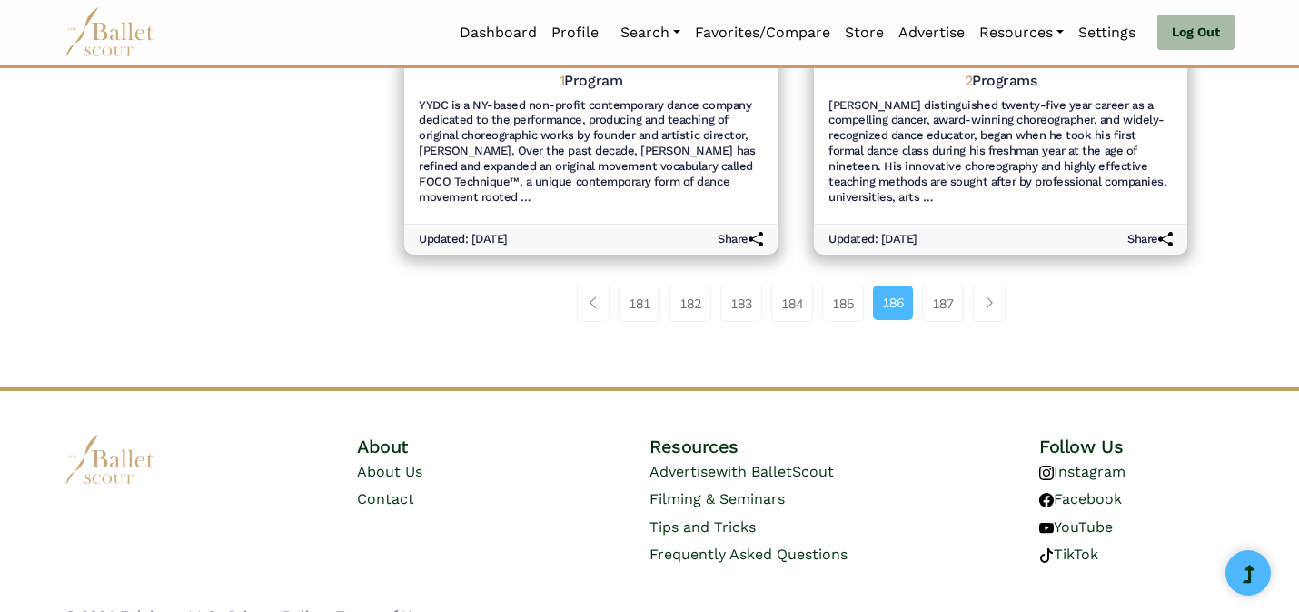
click at [913, 285] on link "186" at bounding box center [893, 302] width 40 height 35
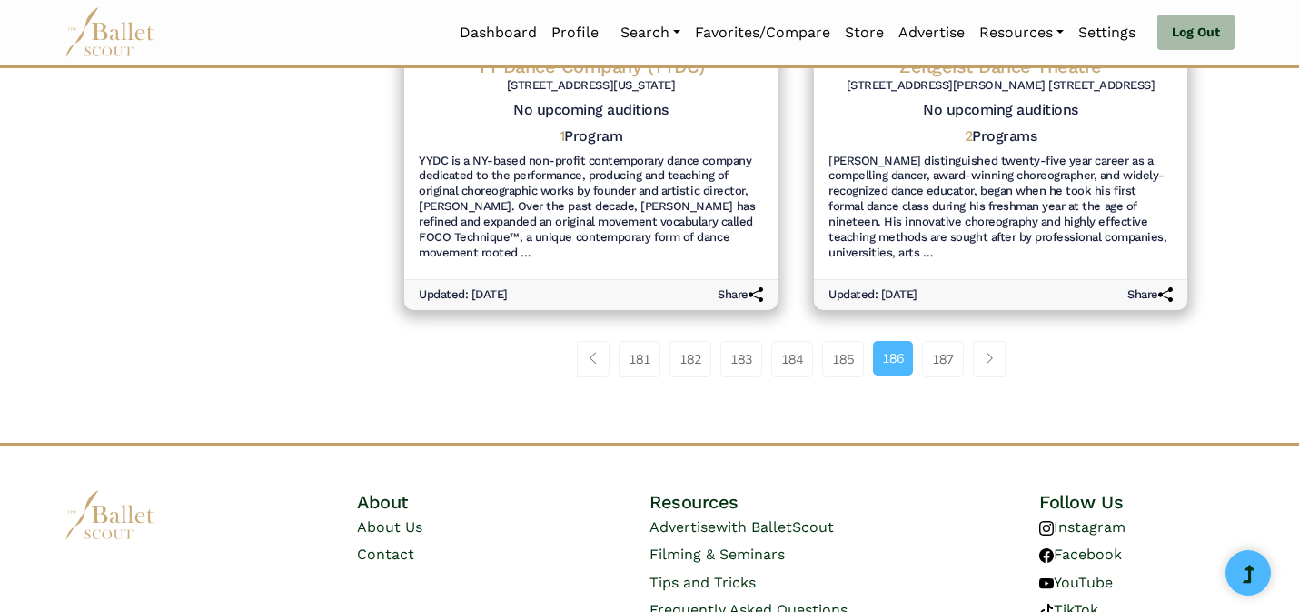
scroll to position [2301, 0]
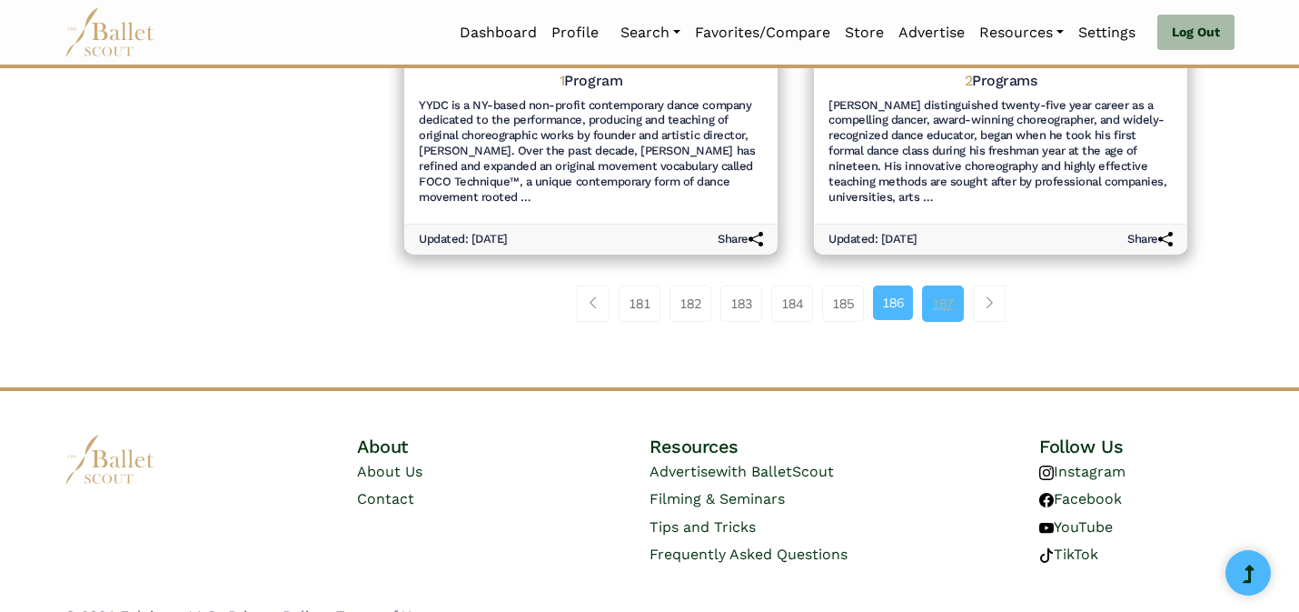
click at [935, 289] on link "187" at bounding box center [943, 303] width 42 height 36
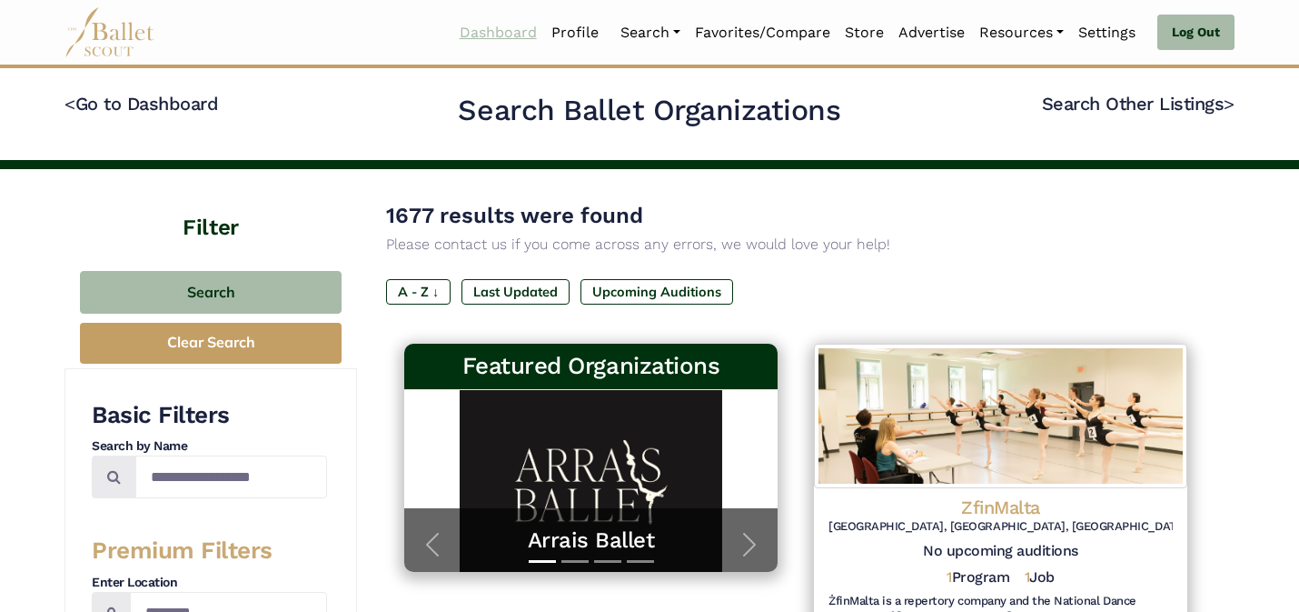
click at [499, 24] on link "Dashboard" at bounding box center [499, 33] width 92 height 38
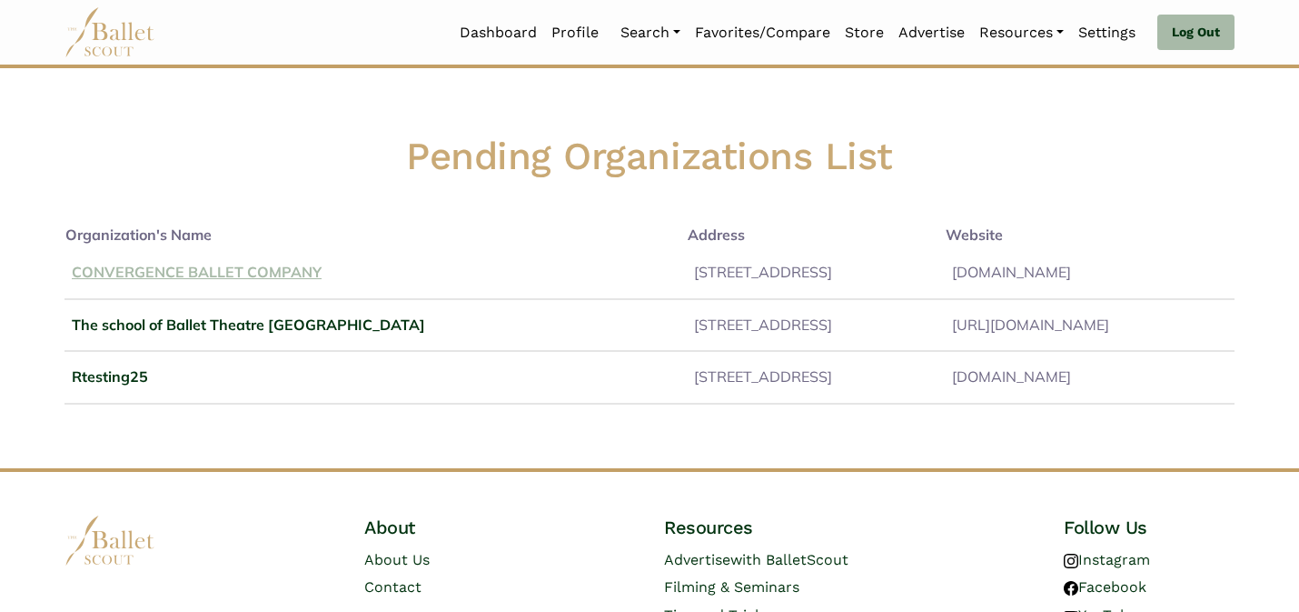
click at [292, 269] on link "CONVERGENCE BALLET COMPANY" at bounding box center [197, 272] width 250 height 18
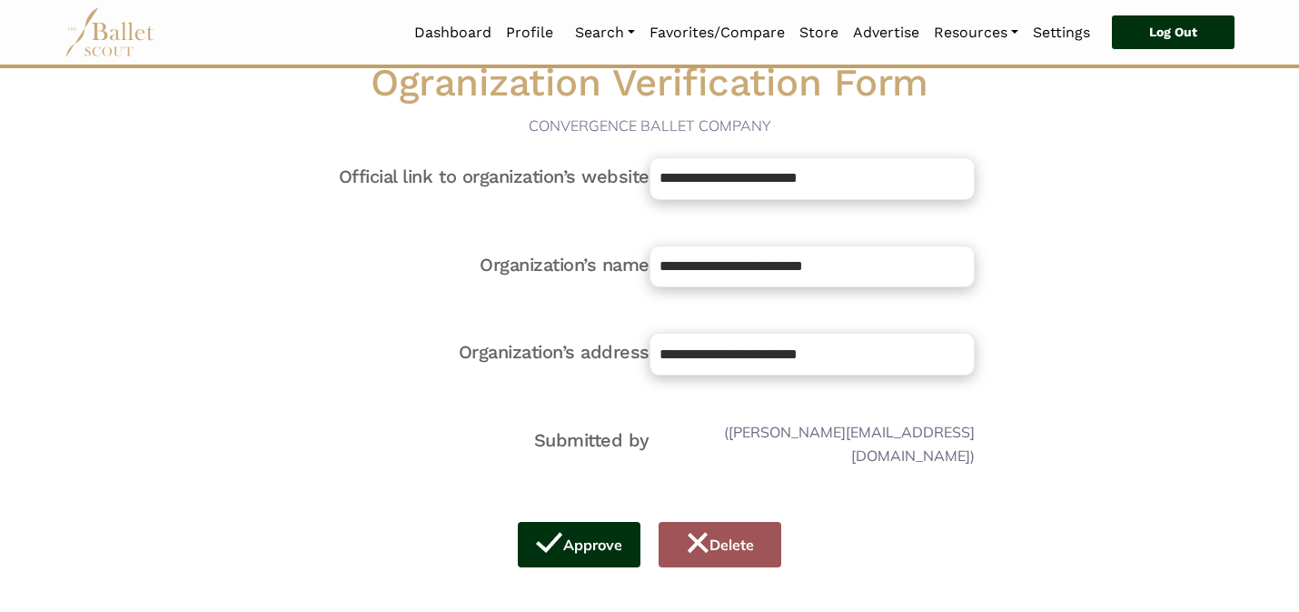
scroll to position [109, 0]
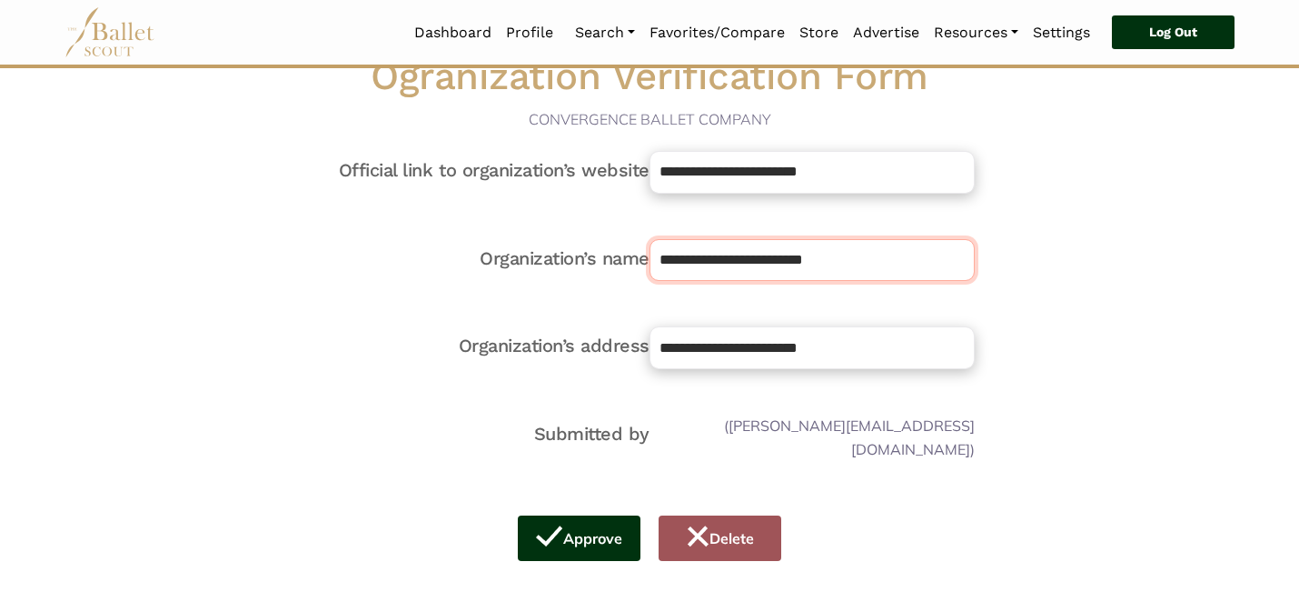
drag, startPoint x: 931, startPoint y: 264, endPoint x: 899, endPoint y: 194, distance: 77.2
click at [899, 194] on div "**********" at bounding box center [650, 321] width 650 height 604
type input "**********"
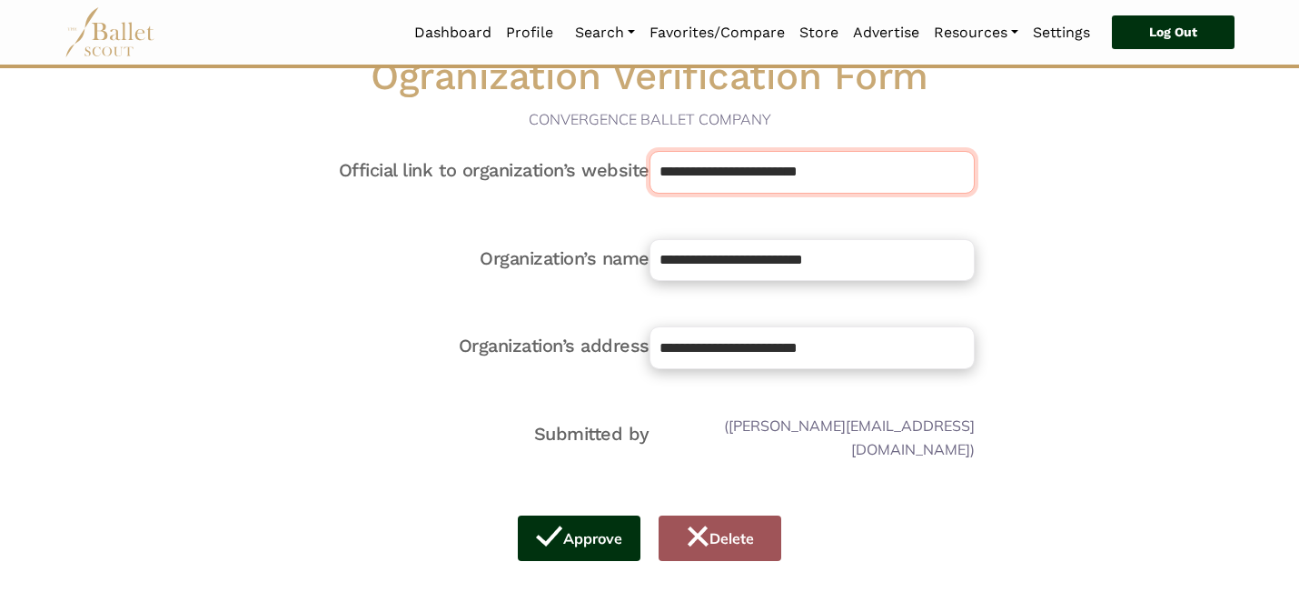
drag, startPoint x: 929, startPoint y: 171, endPoint x: 882, endPoint y: 82, distance: 100.4
click at [882, 82] on div "**********" at bounding box center [650, 321] width 650 height 604
click at [924, 362] on input "**********" at bounding box center [812, 347] width 325 height 43
paste input "******"
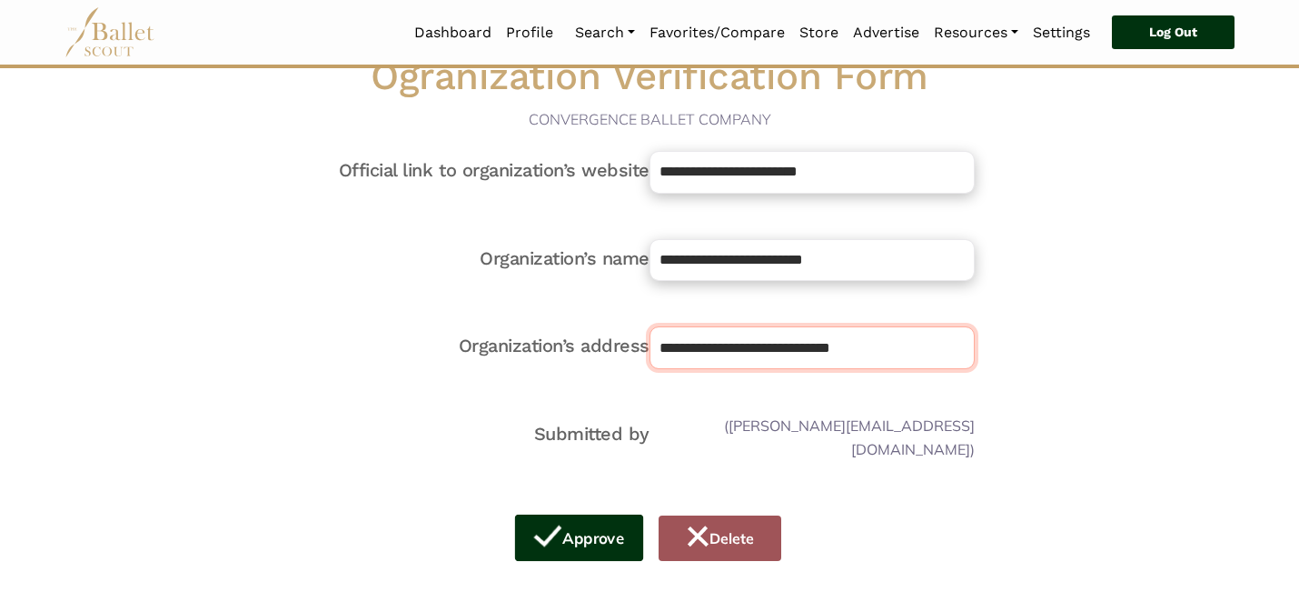
type input "**********"
click at [590, 523] on button "Approve" at bounding box center [579, 537] width 129 height 47
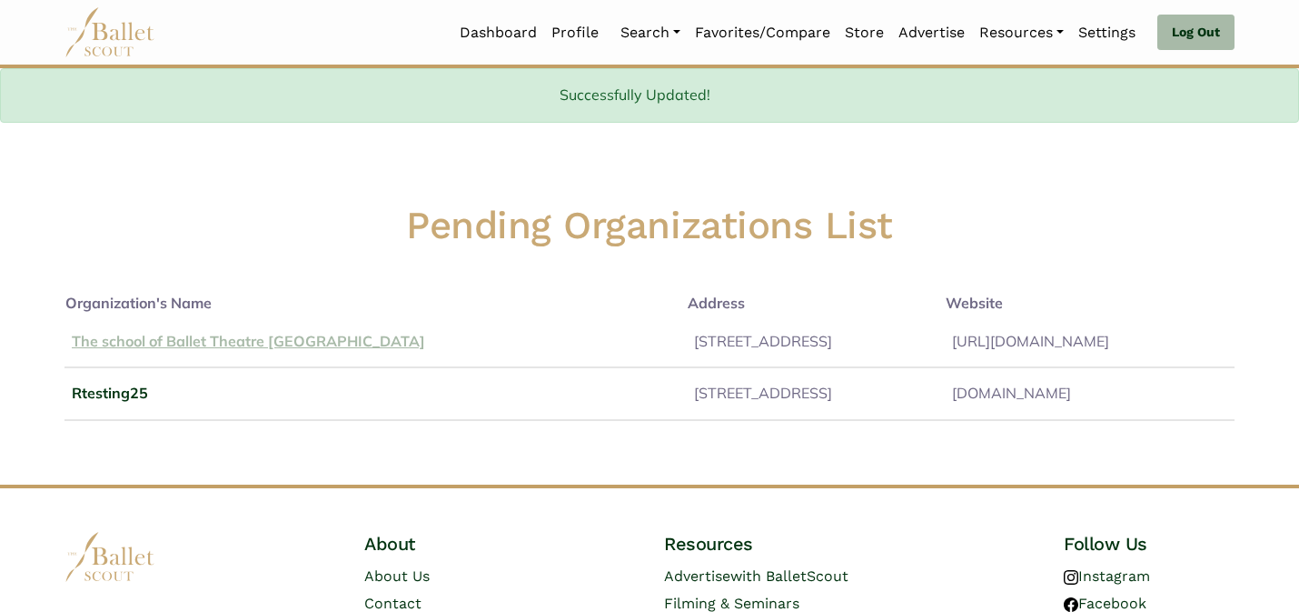
click at [201, 344] on link "The school of Ballet Theatre UK" at bounding box center [248, 341] width 353 height 18
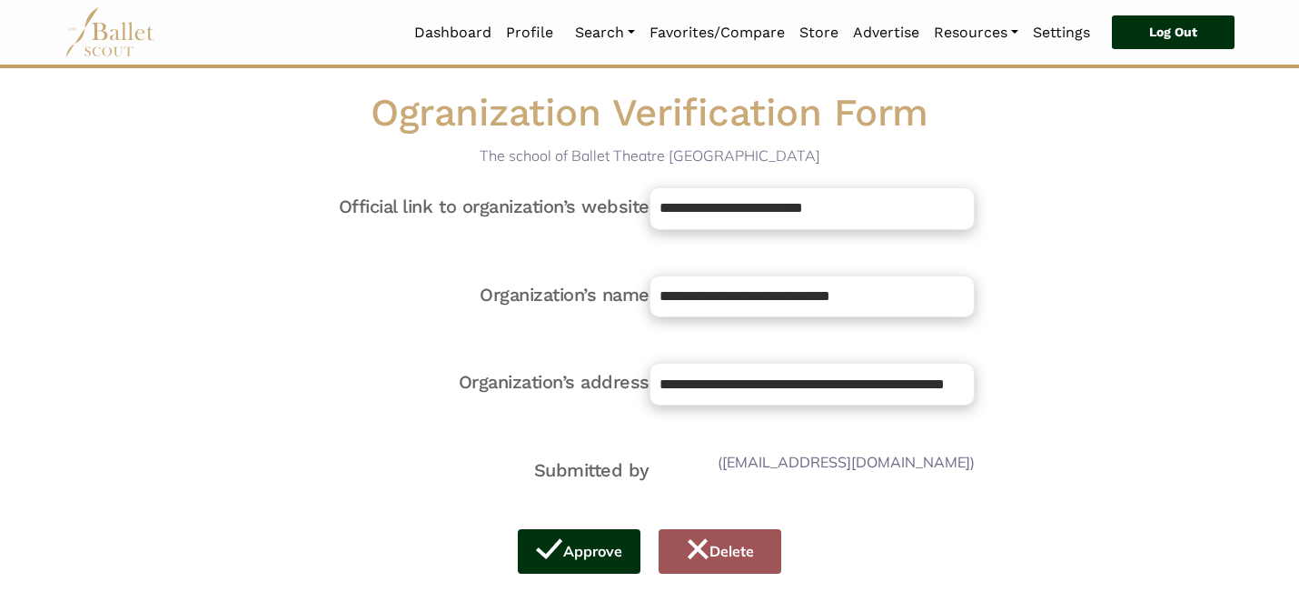
scroll to position [109, 0]
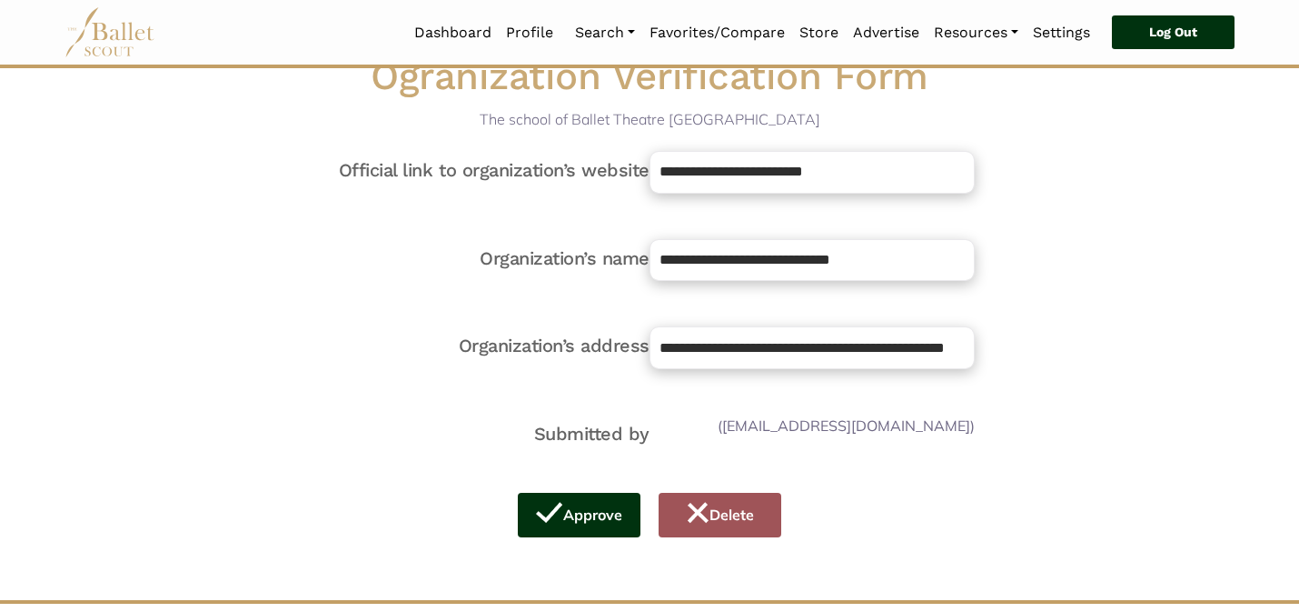
drag, startPoint x: 918, startPoint y: 195, endPoint x: 918, endPoint y: 156, distance: 39.1
click at [918, 156] on div "**********" at bounding box center [812, 183] width 325 height 65
copy div
click at [756, 530] on button "Delete" at bounding box center [720, 514] width 129 height 47
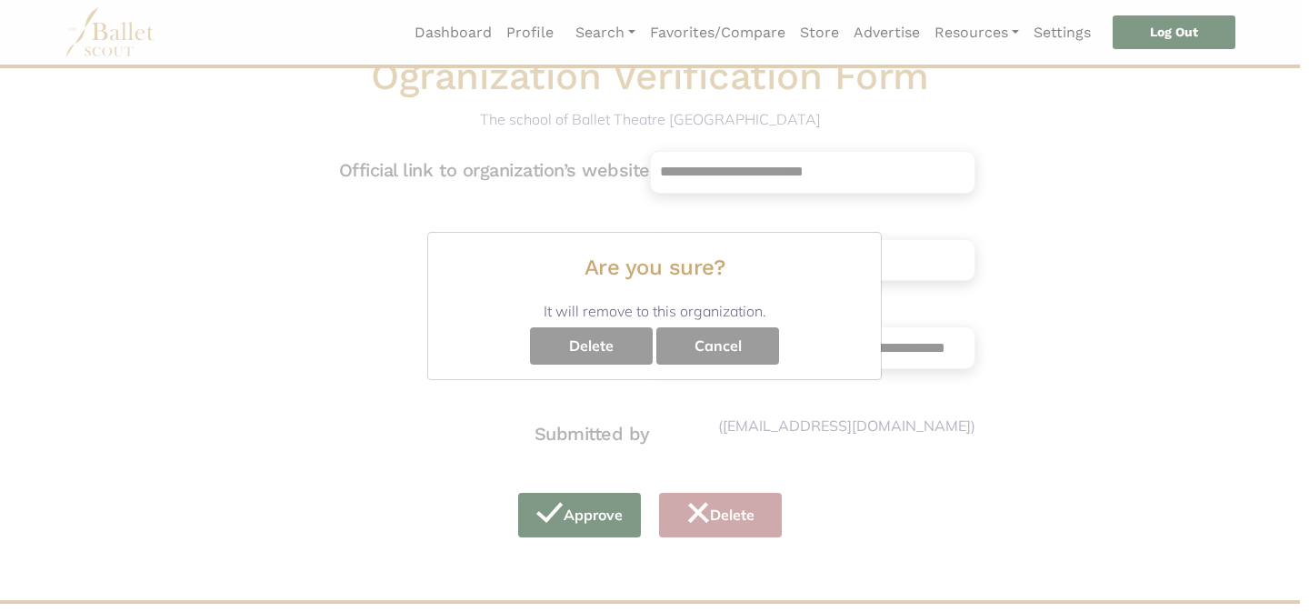
click at [598, 343] on button "Delete" at bounding box center [591, 345] width 123 height 36
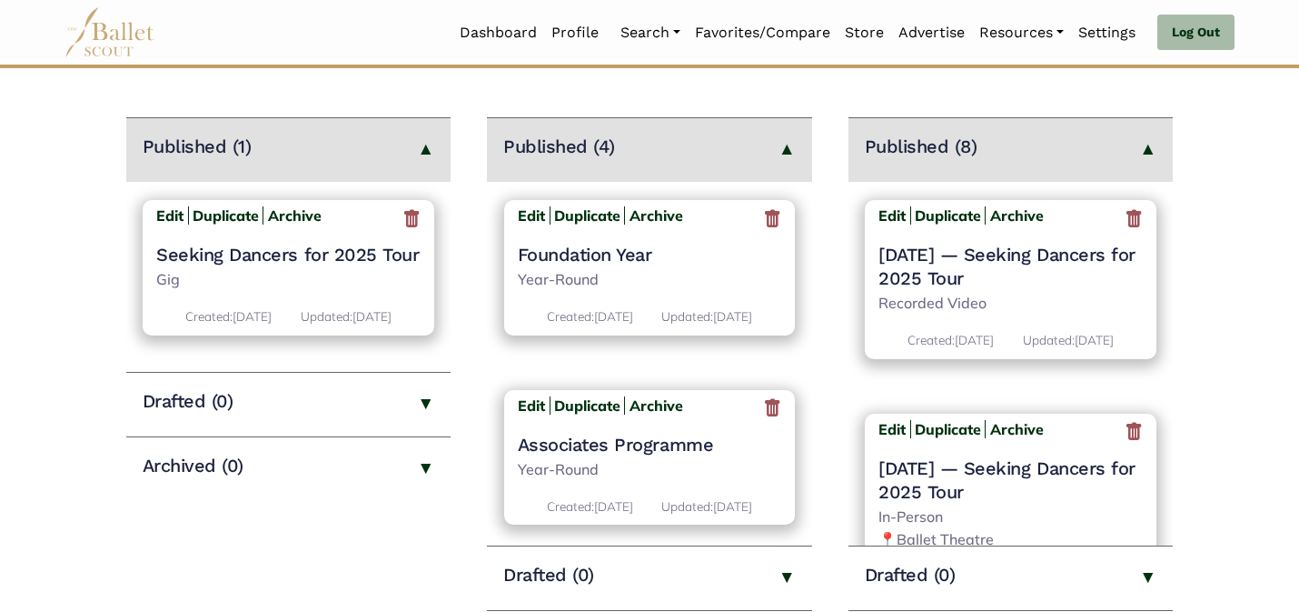
scroll to position [255, 0]
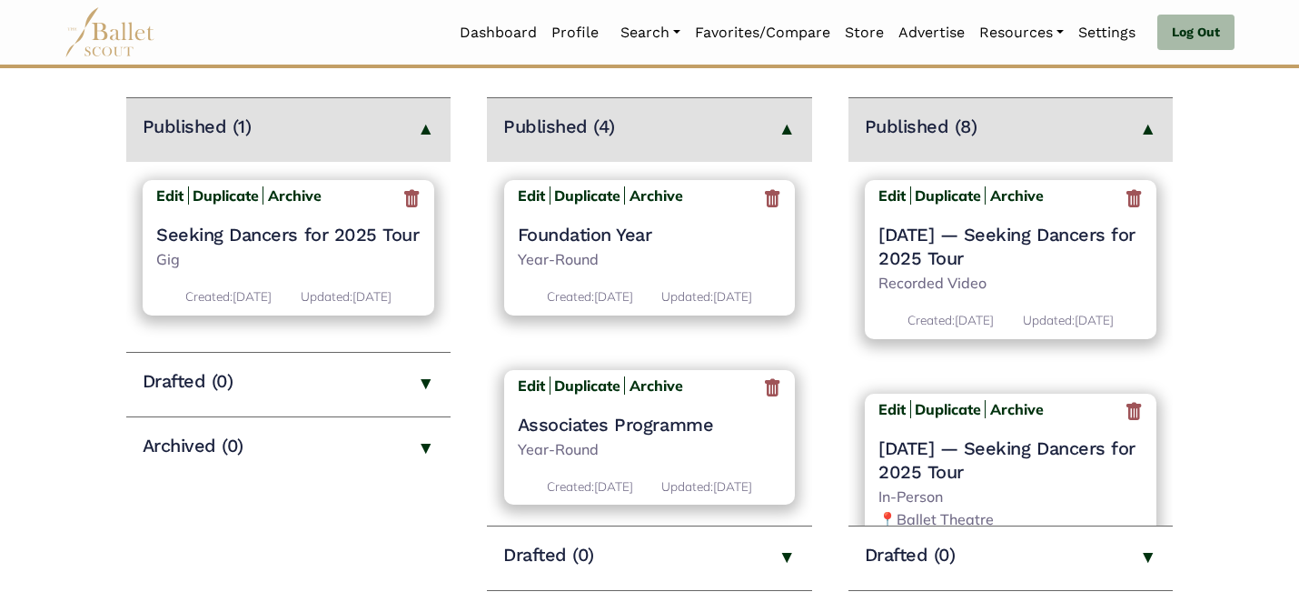
drag, startPoint x: 811, startPoint y: 299, endPoint x: 831, endPoint y: 479, distance: 181.0
click at [831, 479] on main "Jobs Create New Job Listing > Published (1) Edit Duplicate Archive Seeking Danc…" at bounding box center [649, 298] width 1299 height 713
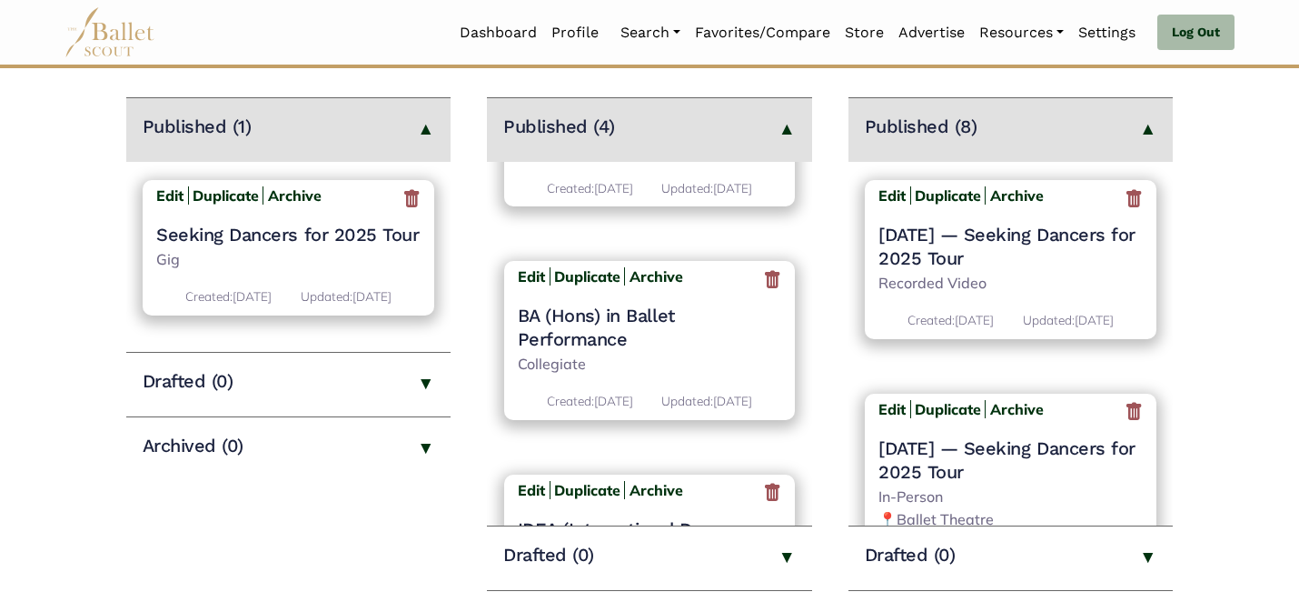
scroll to position [0, 0]
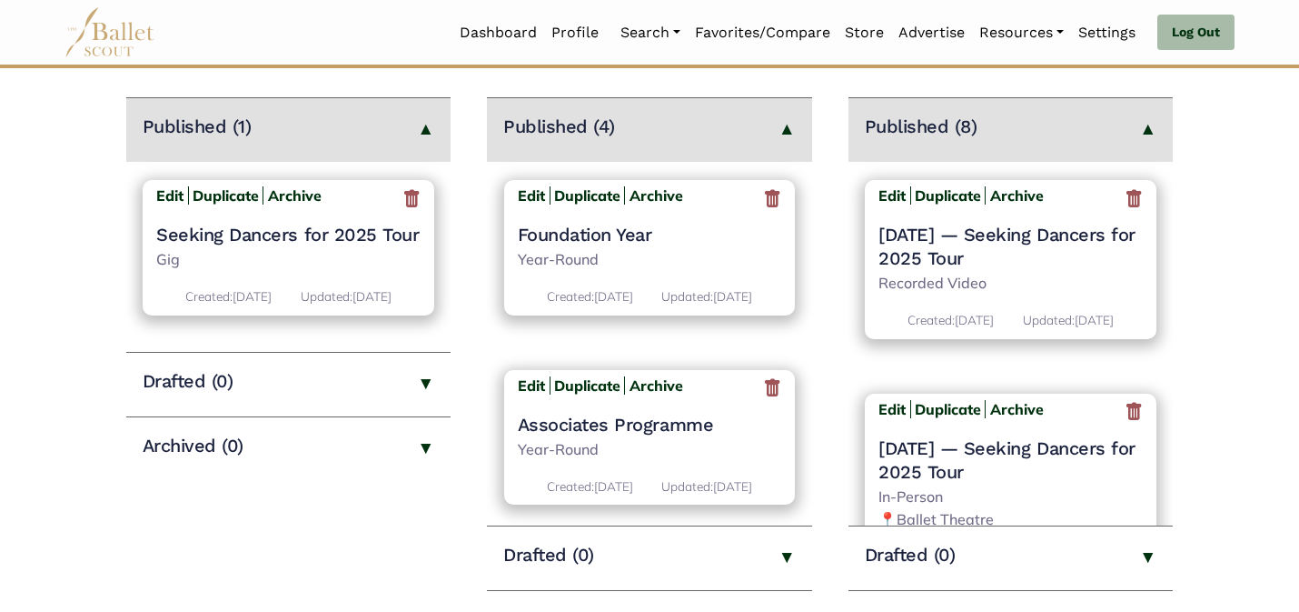
click at [589, 234] on h4 "Foundation Year" at bounding box center [650, 235] width 264 height 24
